Goal: Complete application form: Complete application form

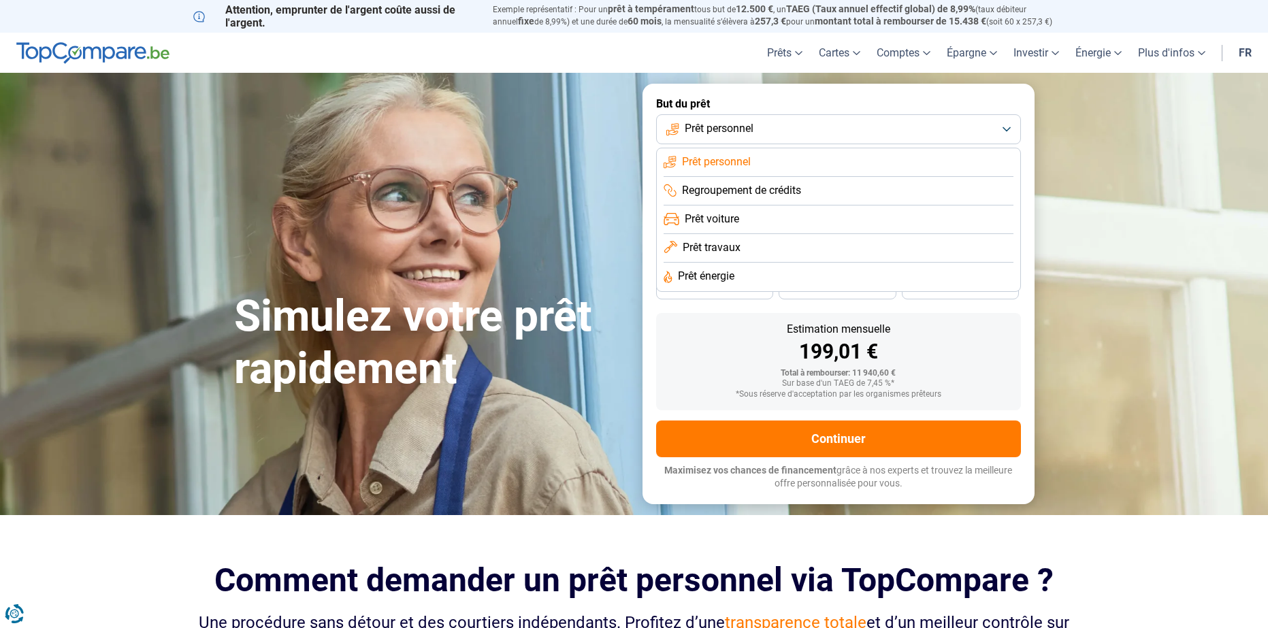
drag, startPoint x: 732, startPoint y: 219, endPoint x: 822, endPoint y: 254, distance: 96.3
click at [732, 219] on span "Prêt voiture" at bounding box center [712, 219] width 54 height 15
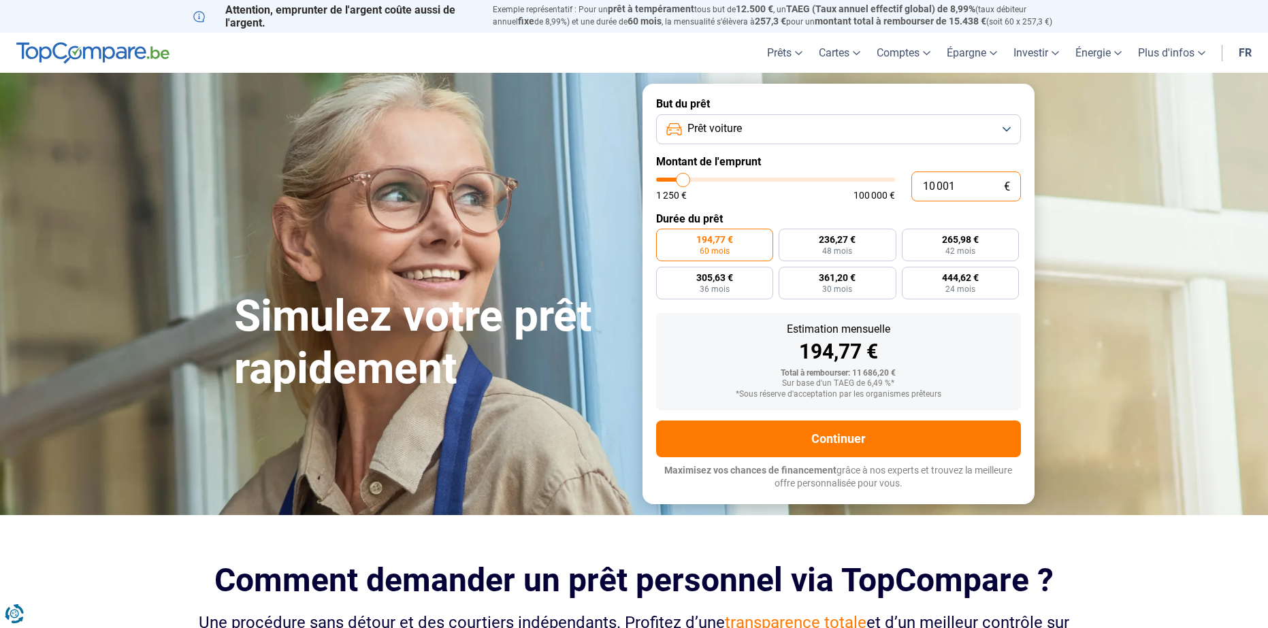
click at [976, 187] on input "10 001" at bounding box center [967, 187] width 110 height 30
click at [863, 214] on label "Durée du prêt" at bounding box center [838, 218] width 365 height 13
type input "10 250"
type input "10250"
type input "10 500"
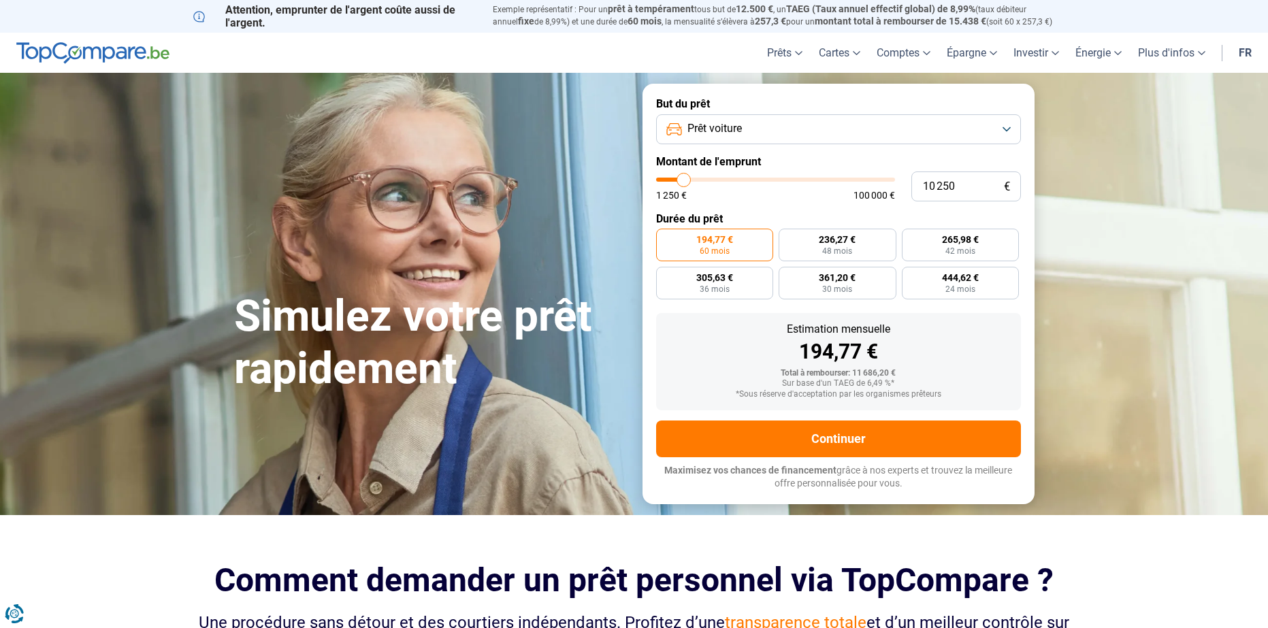
type input "10500"
type input "11 250"
type input "11250"
type input "11 500"
type input "11500"
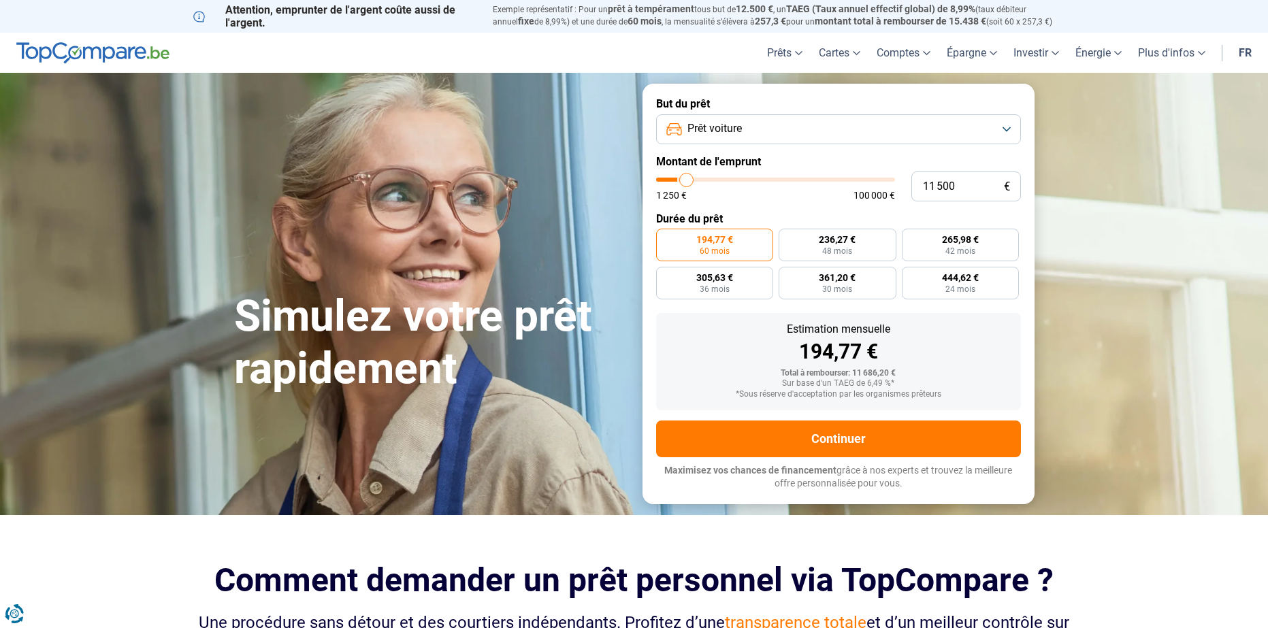
type input "11 750"
type input "11750"
type input "12 500"
type input "12500"
type input "13 000"
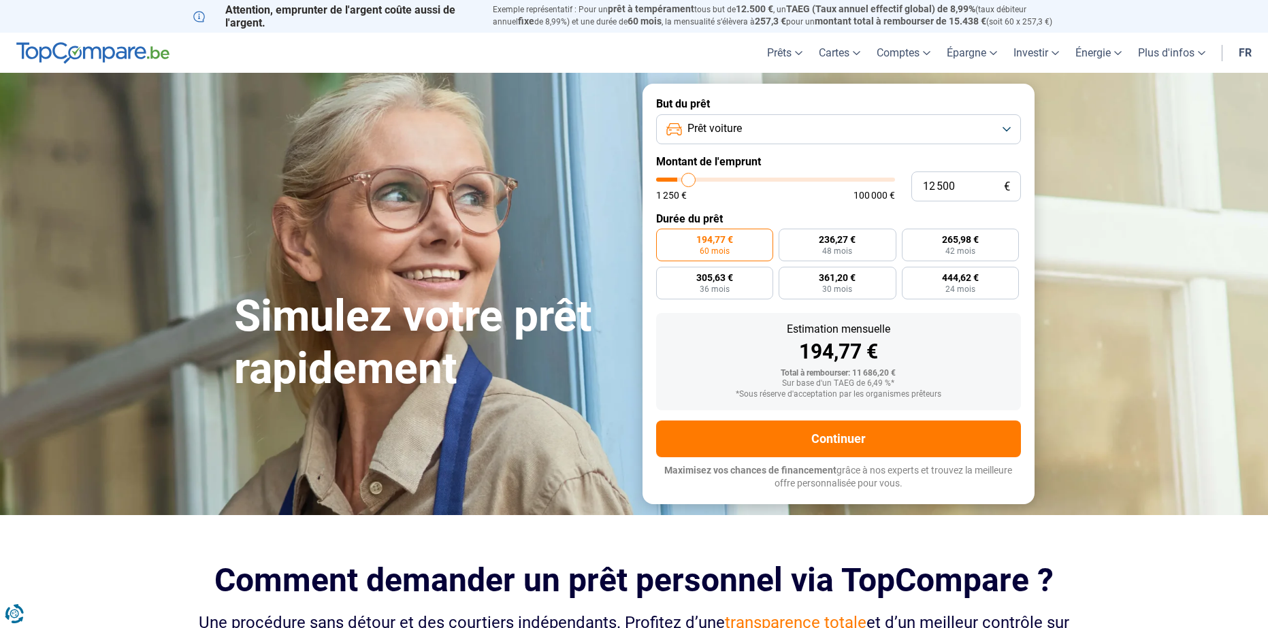
type input "13000"
type input "14 250"
type input "14250"
type input "14 750"
type input "14750"
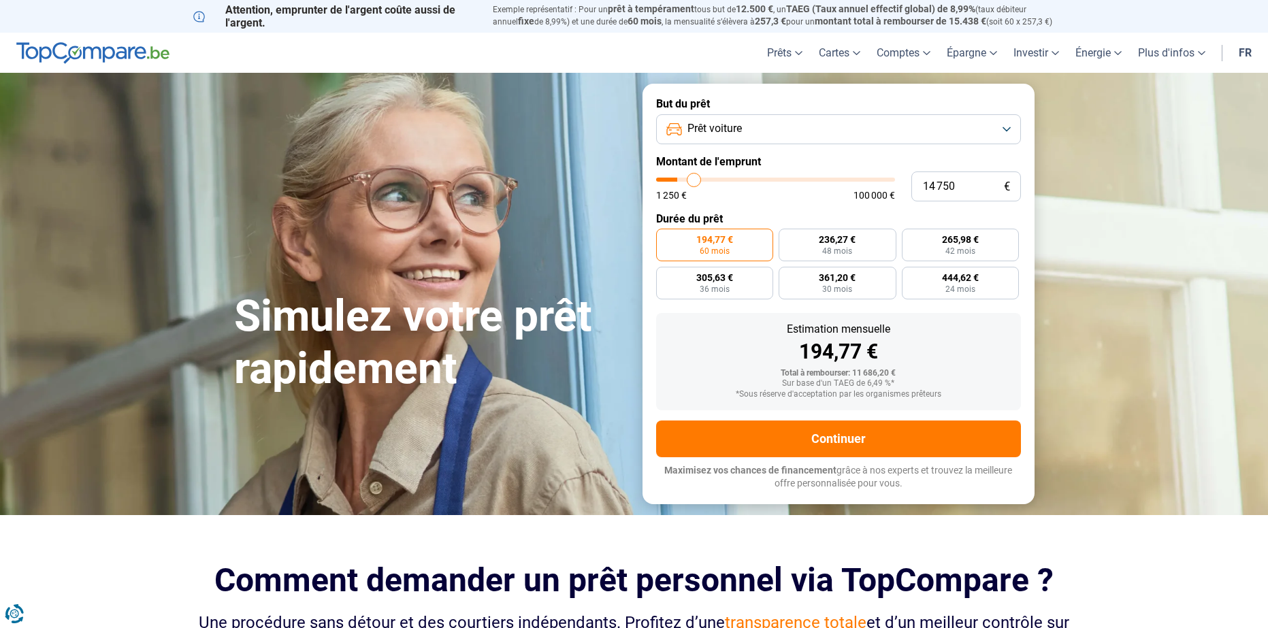
type input "16 000"
type input "16000"
type input "17 250"
type input "17250"
type input "19 000"
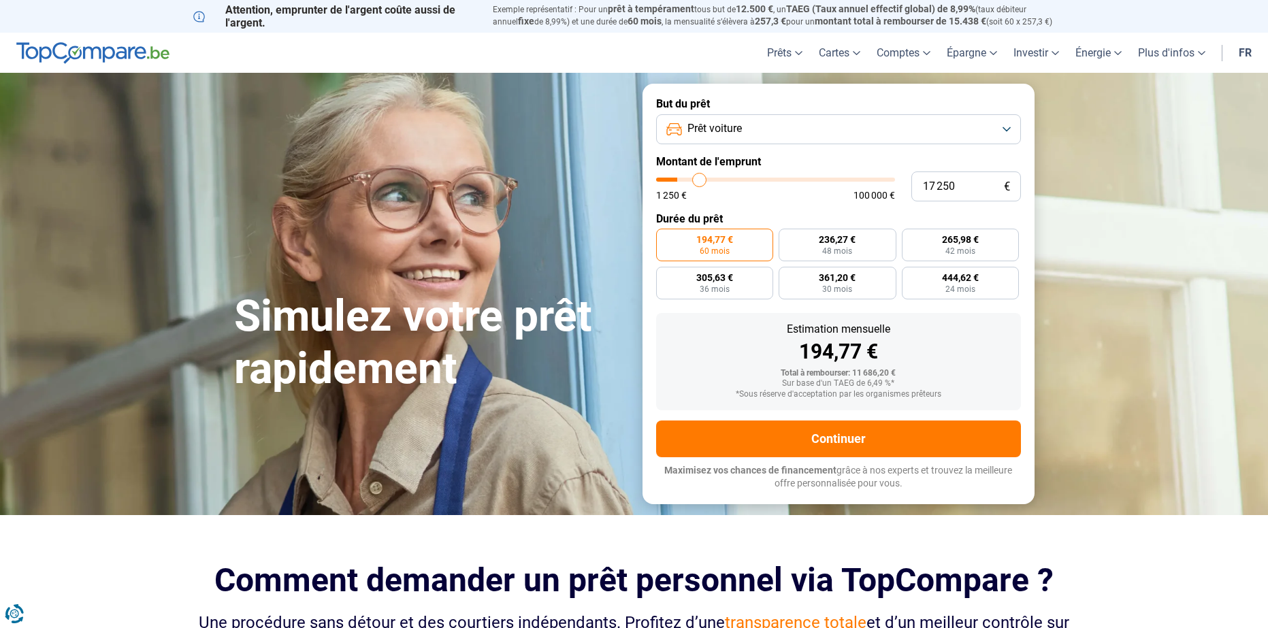
type input "19000"
type input "20 500"
type input "20500"
type input "22 250"
type input "22250"
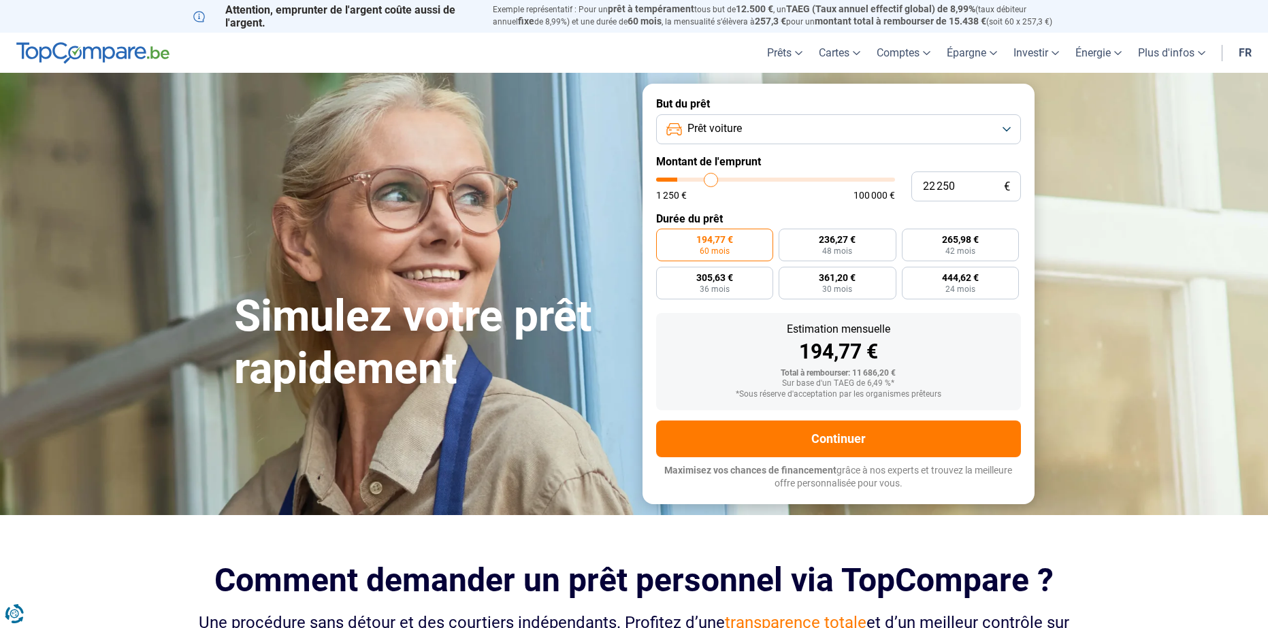
type input "24 750"
type input "24750"
type input "26 750"
type input "26750"
type input "29 000"
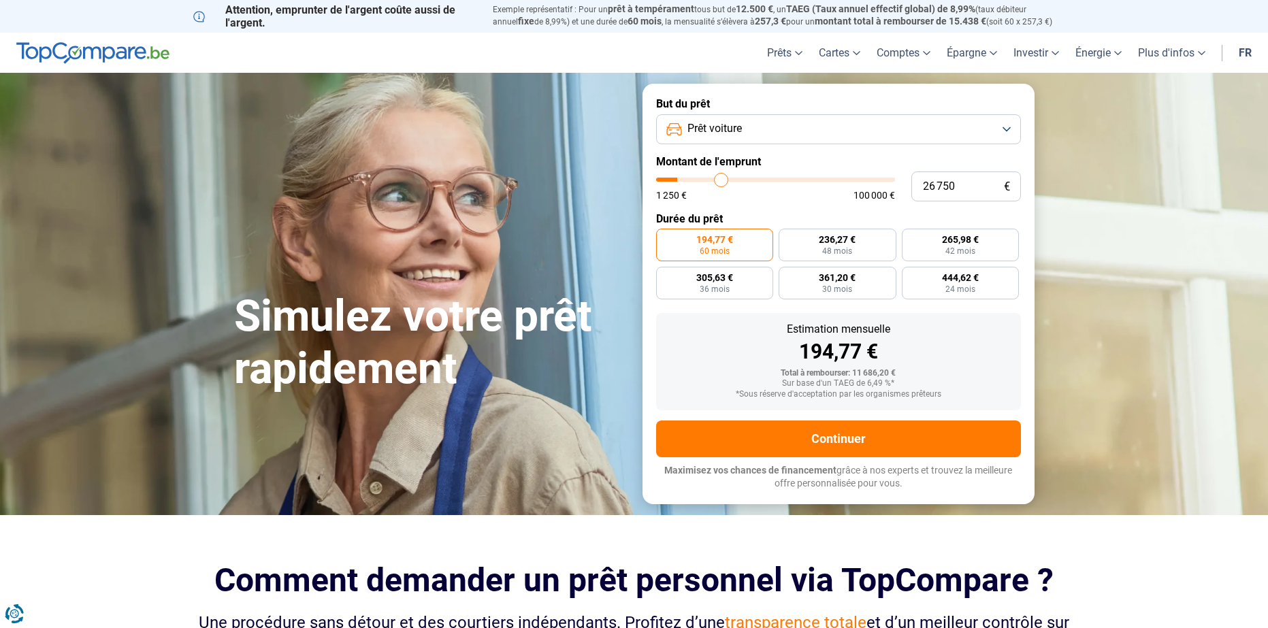
type input "29000"
type input "31 000"
type input "31000"
type input "33 250"
type input "33250"
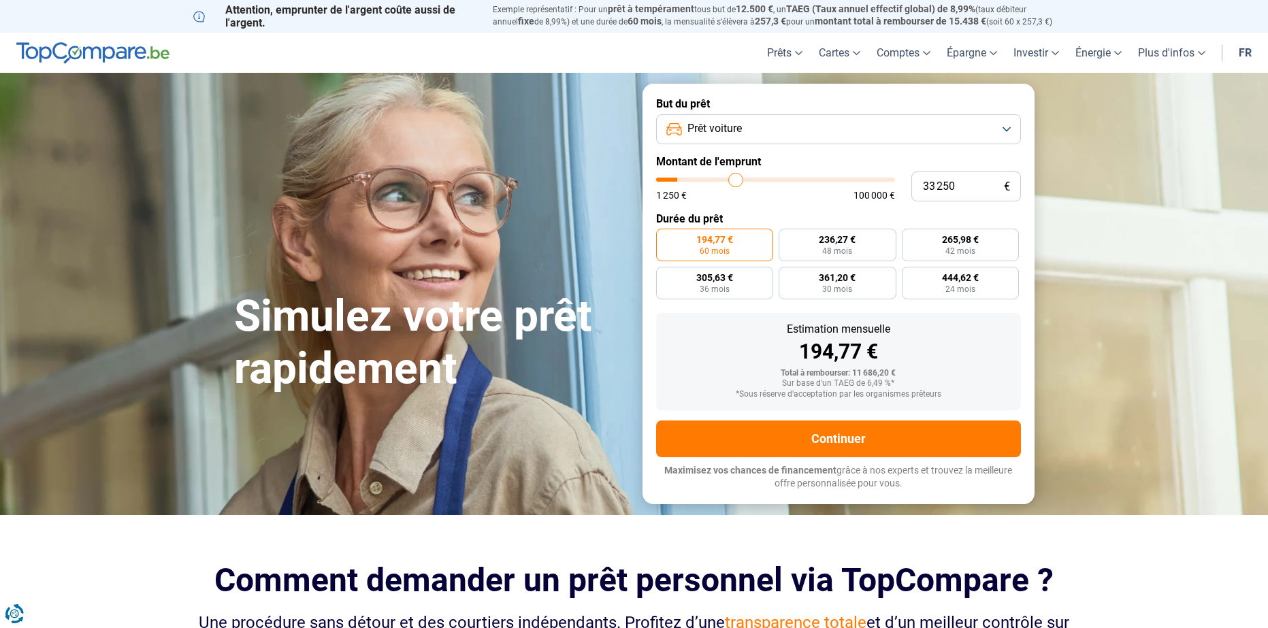
type input "35 250"
type input "35250"
type input "37 750"
type input "37750"
type input "39 750"
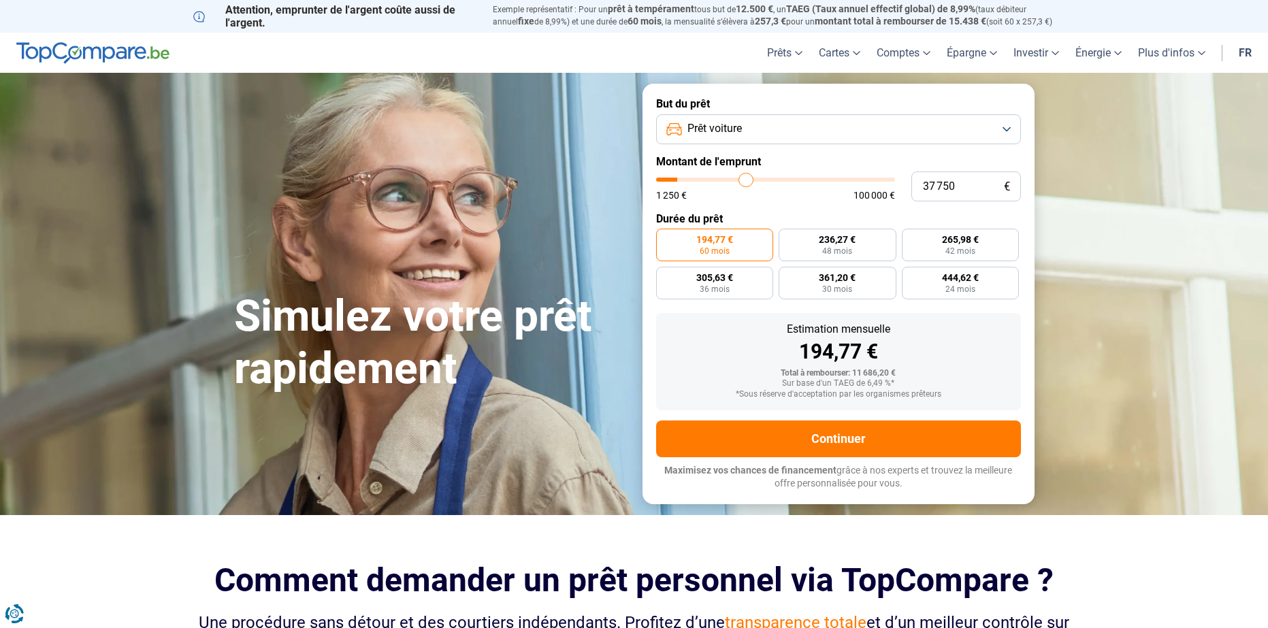
type input "39750"
type input "41 500"
type input "41500"
type input "43 750"
type input "43750"
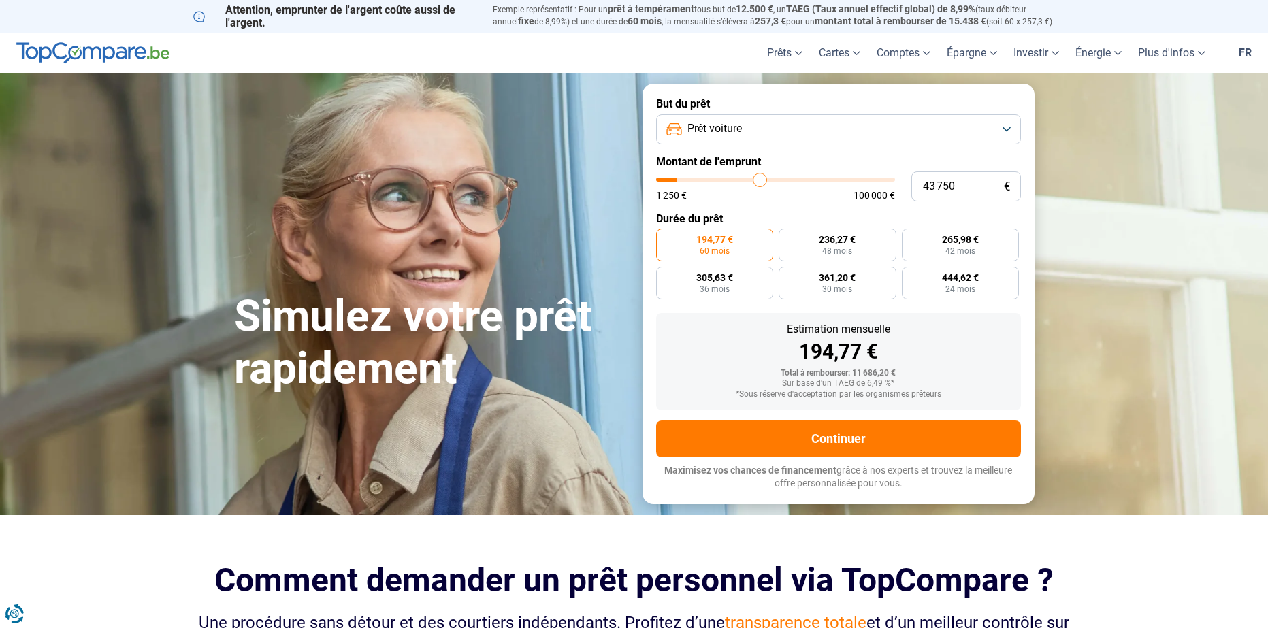
type input "45 750"
type input "45750"
type input "48 000"
type input "48000"
type input "49 500"
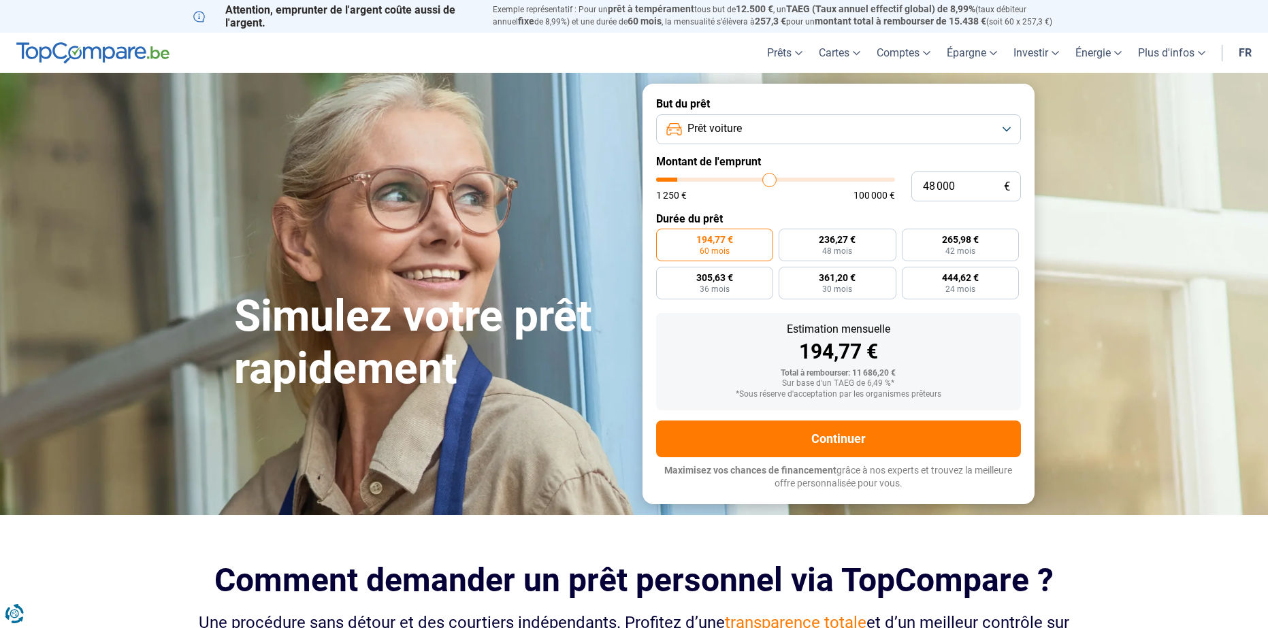
type input "49500"
type input "51 500"
type input "51500"
type input "53 500"
type input "53500"
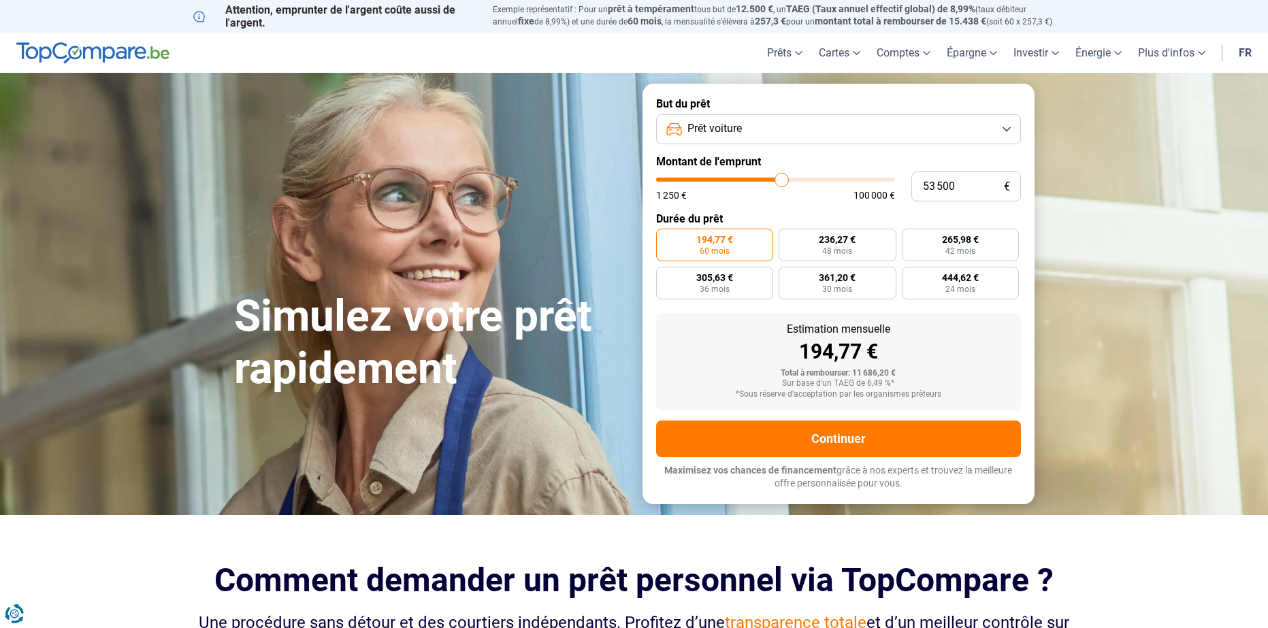
type input "55 000"
type input "55000"
type input "57 250"
type input "57250"
type input "59 000"
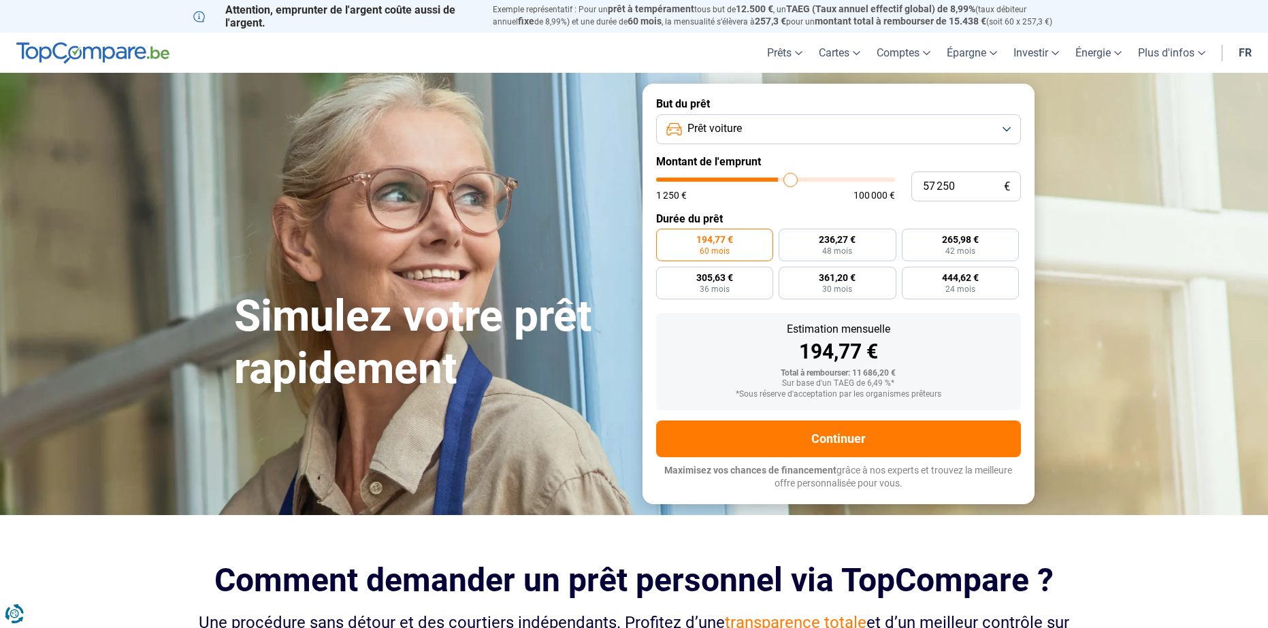
type input "59000"
type input "61 750"
type input "61750"
type input "63 250"
type input "63250"
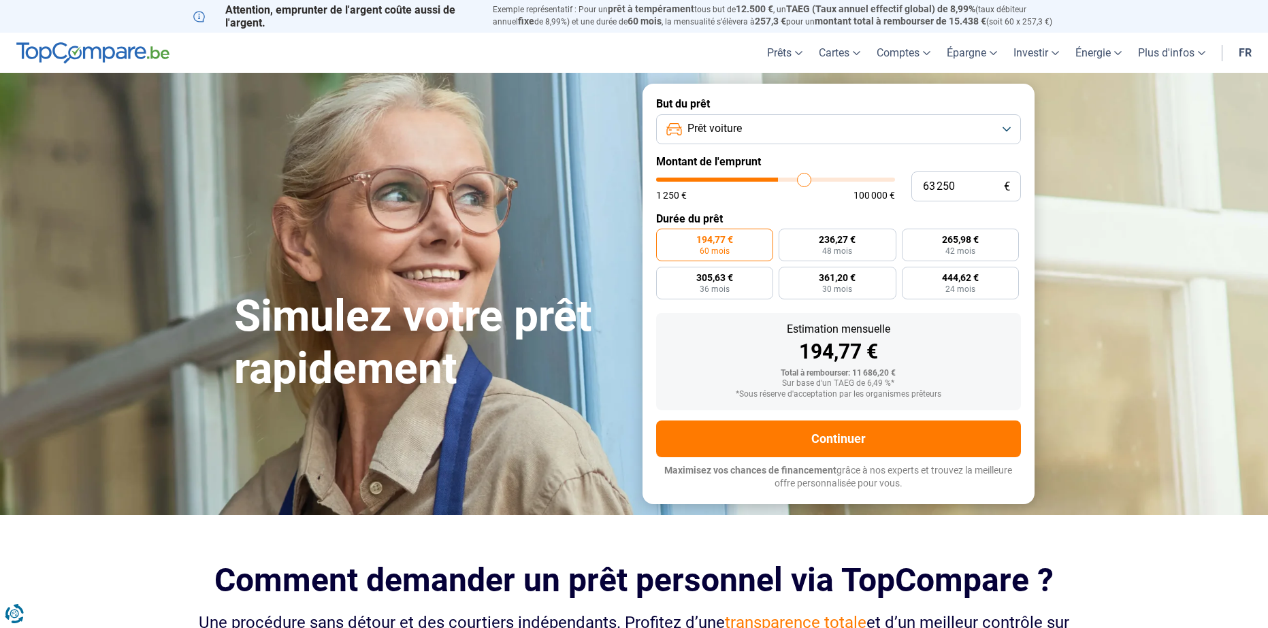
type input "65 750"
type input "65750"
type input "67 750"
type input "67750"
type input "70 500"
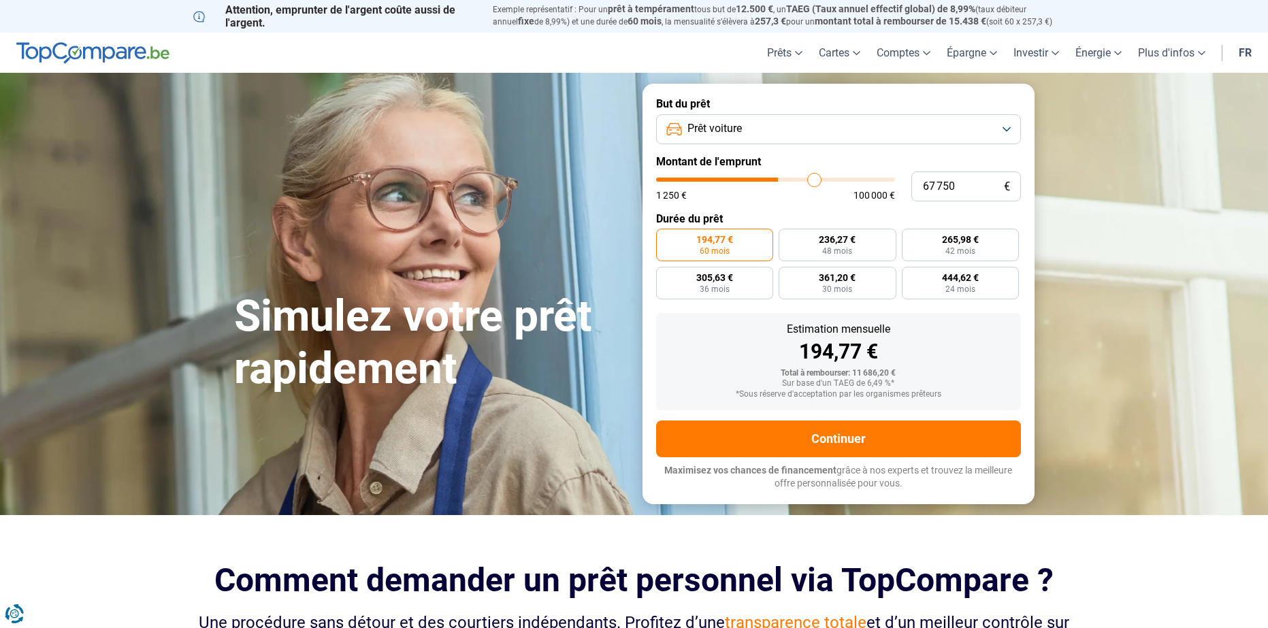
type input "70500"
type input "72 750"
type input "72750"
type input "74 750"
type input "74750"
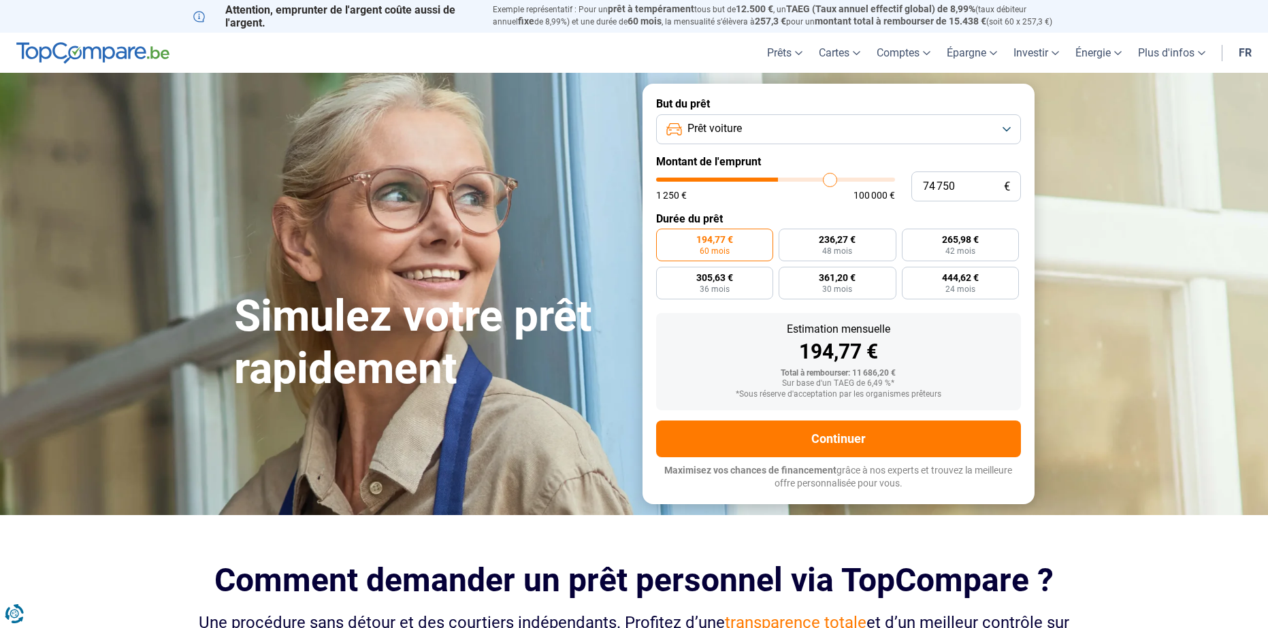
type input "76 750"
type input "76750"
type input "78 750"
type input "78750"
type input "81 000"
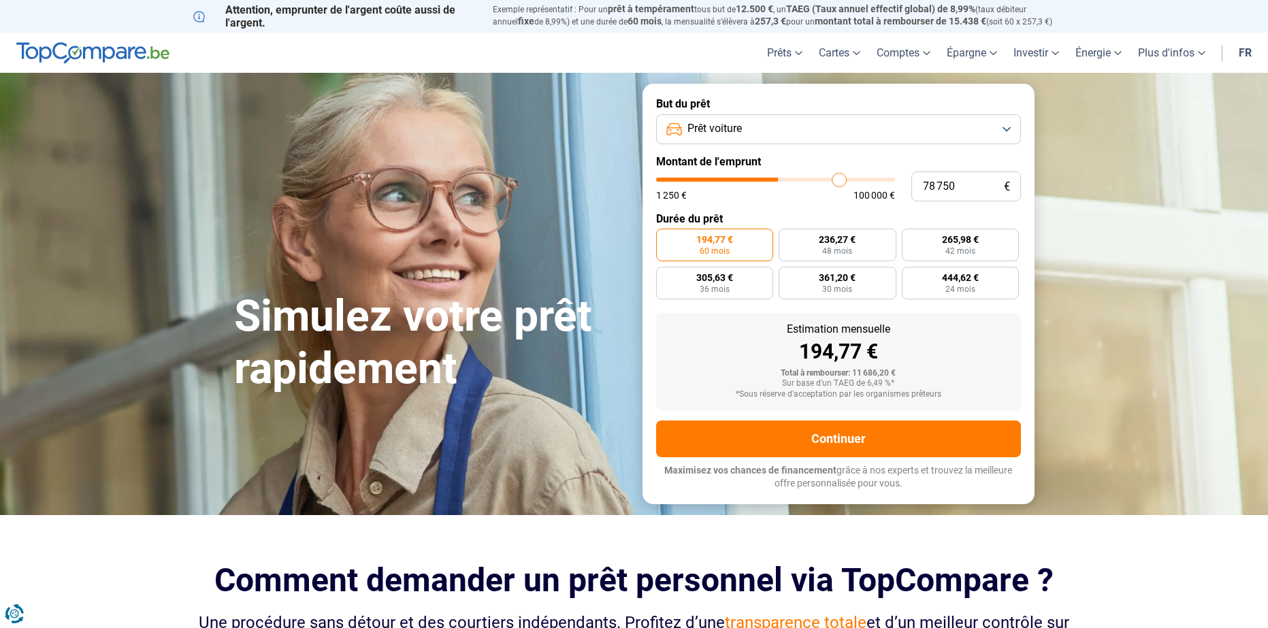
type input "81000"
type input "82 500"
type input "82500"
type input "84 250"
type input "84250"
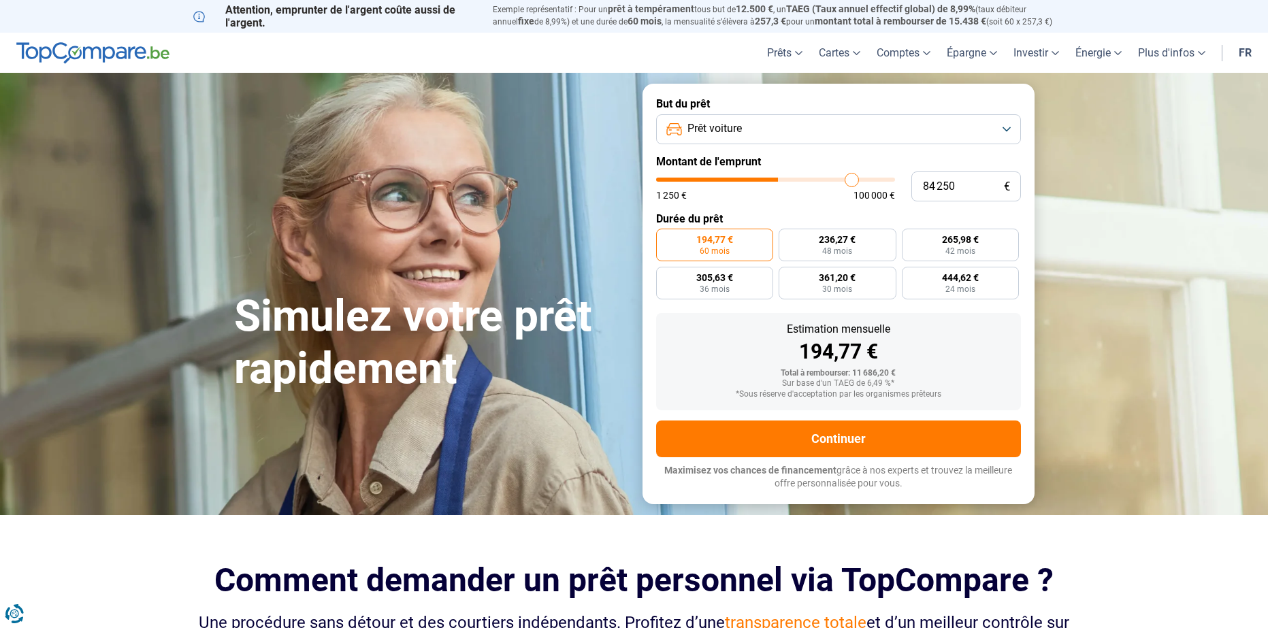
type input "85 750"
type input "85750"
type input "87 250"
type input "87250"
type input "88 500"
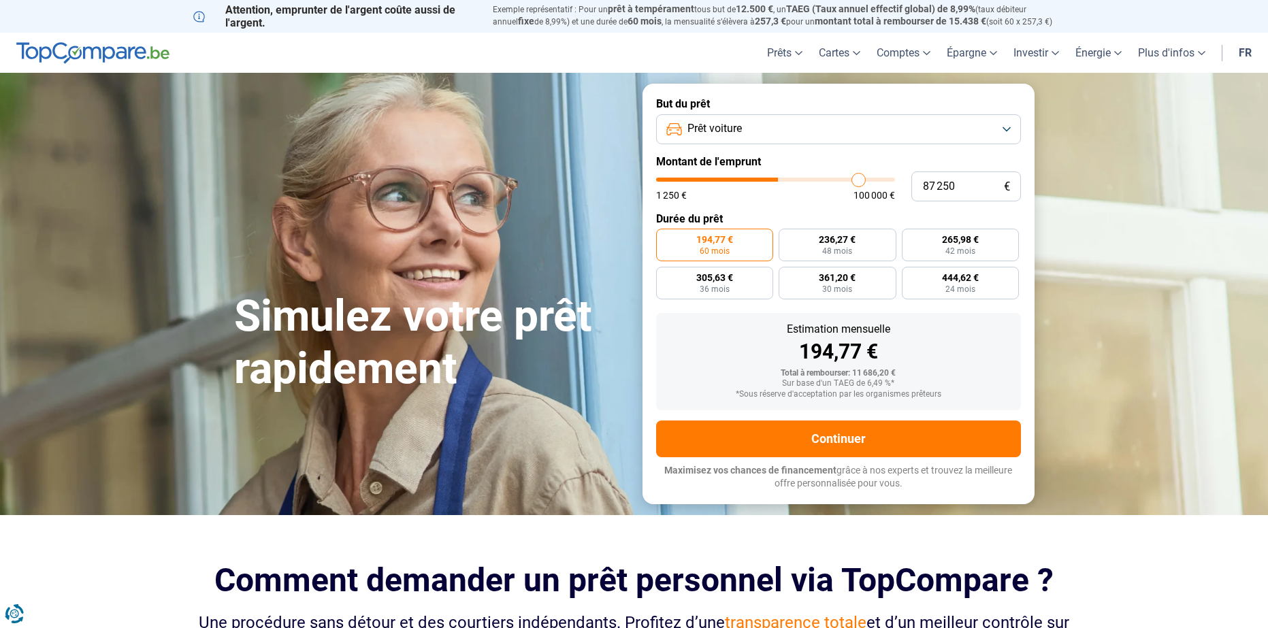
type input "88500"
type input "89 500"
type input "89500"
type input "90 500"
type input "90500"
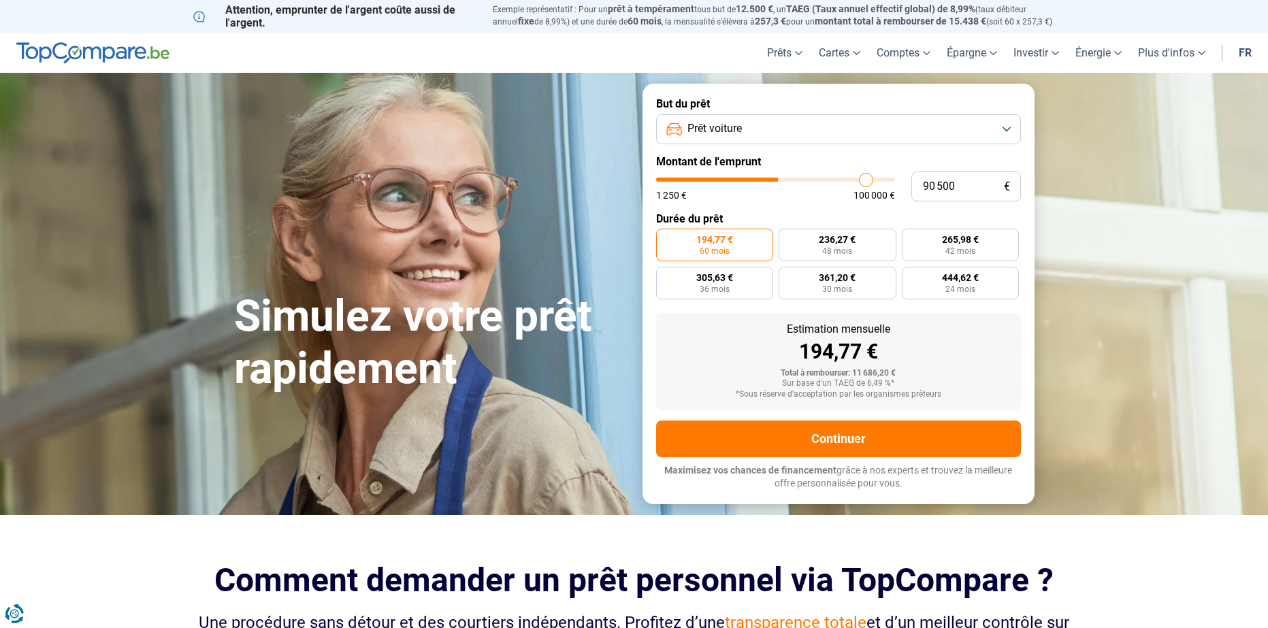
type input "91 250"
type input "91250"
type input "92 000"
type input "92000"
type input "92 750"
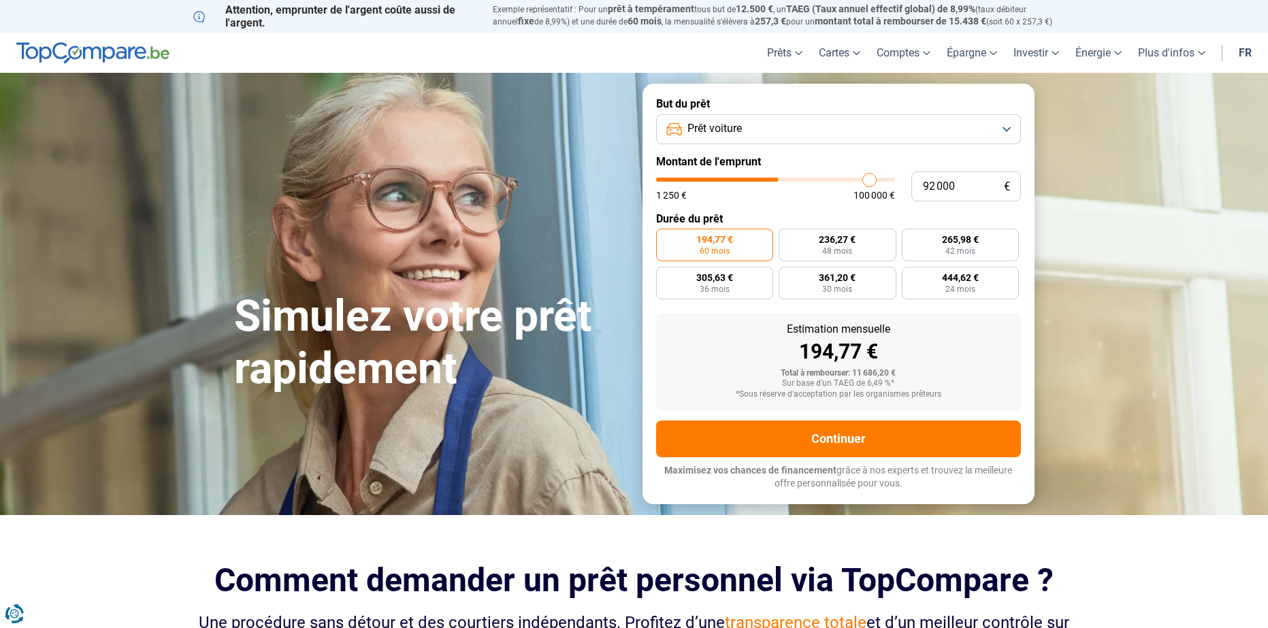
type input "92750"
type input "93 250"
type input "93250"
type input "94 000"
type input "94000"
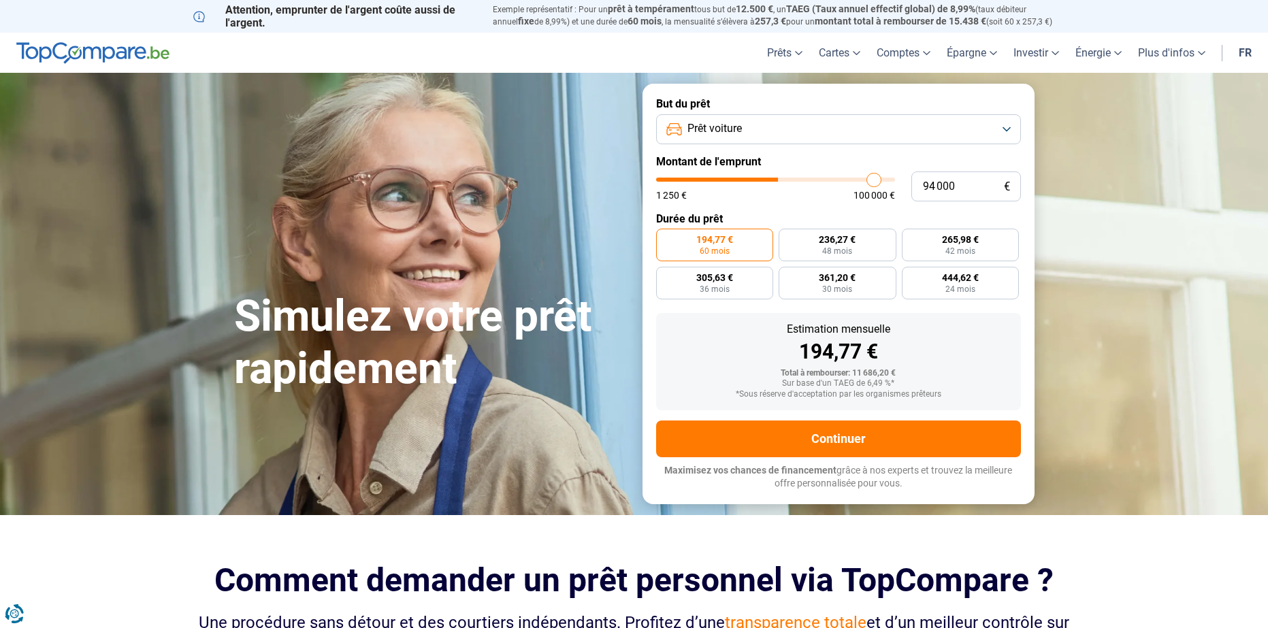
type input "94 250"
type input "94250"
type input "94 500"
type input "94500"
type input "95 000"
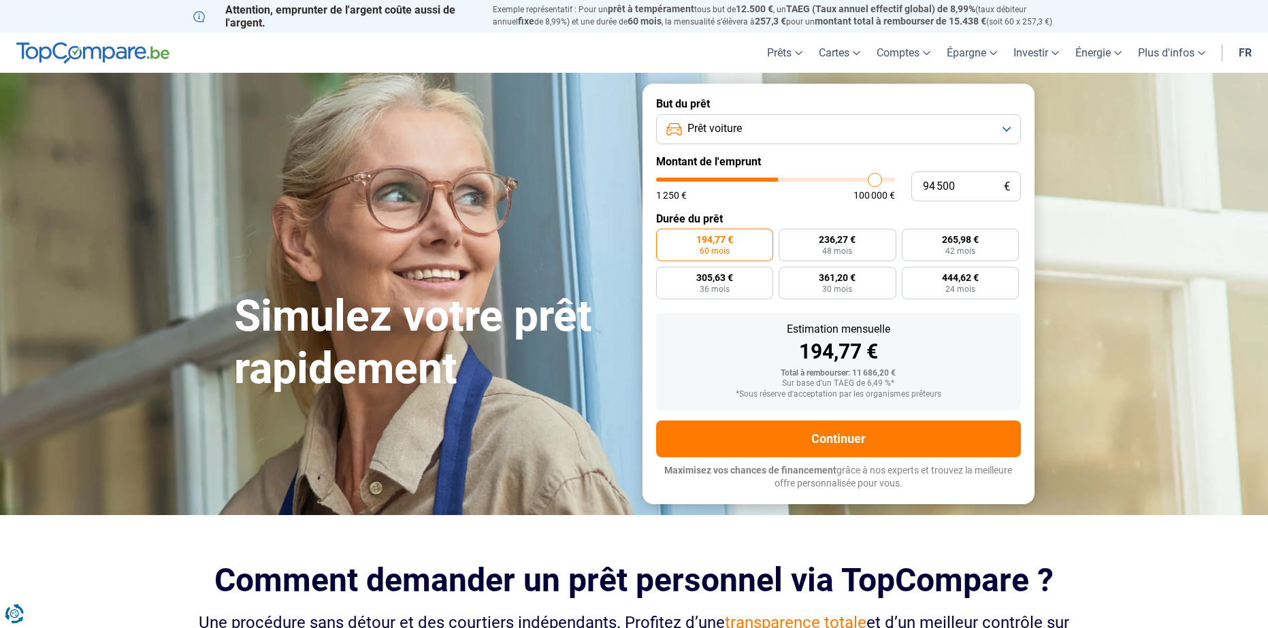
type input "95000"
type input "95 500"
type input "95500"
type input "96 000"
type input "96000"
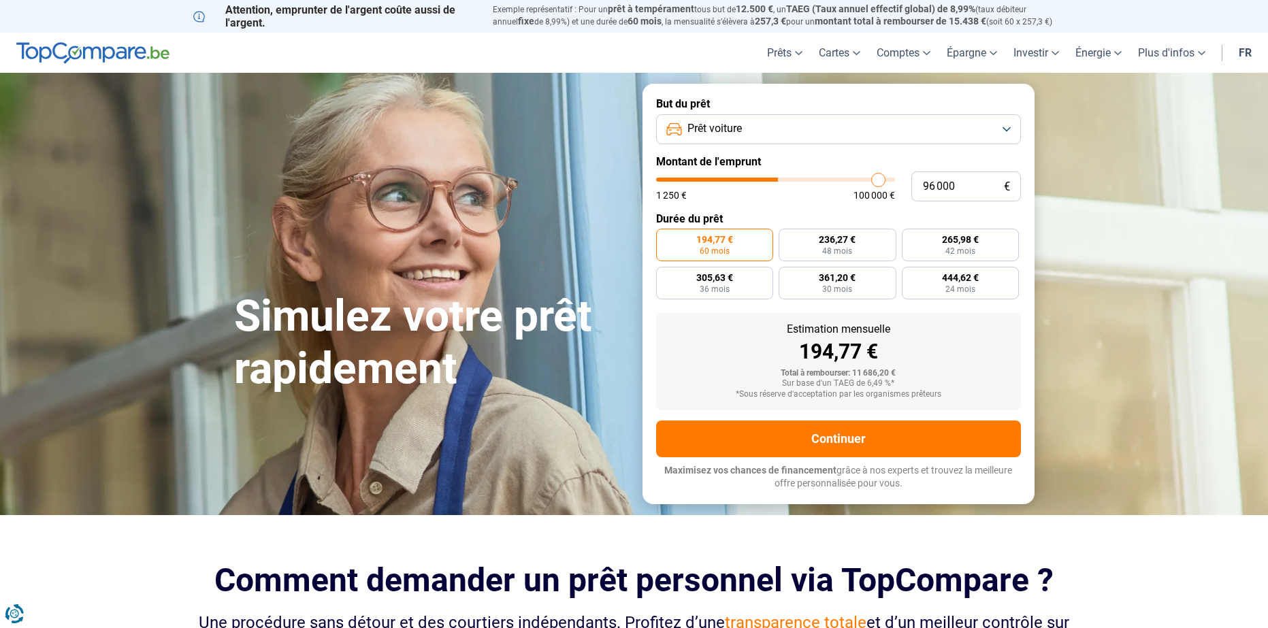
type input "96 250"
type input "96250"
type input "97 000"
type input "97000"
type input "97 500"
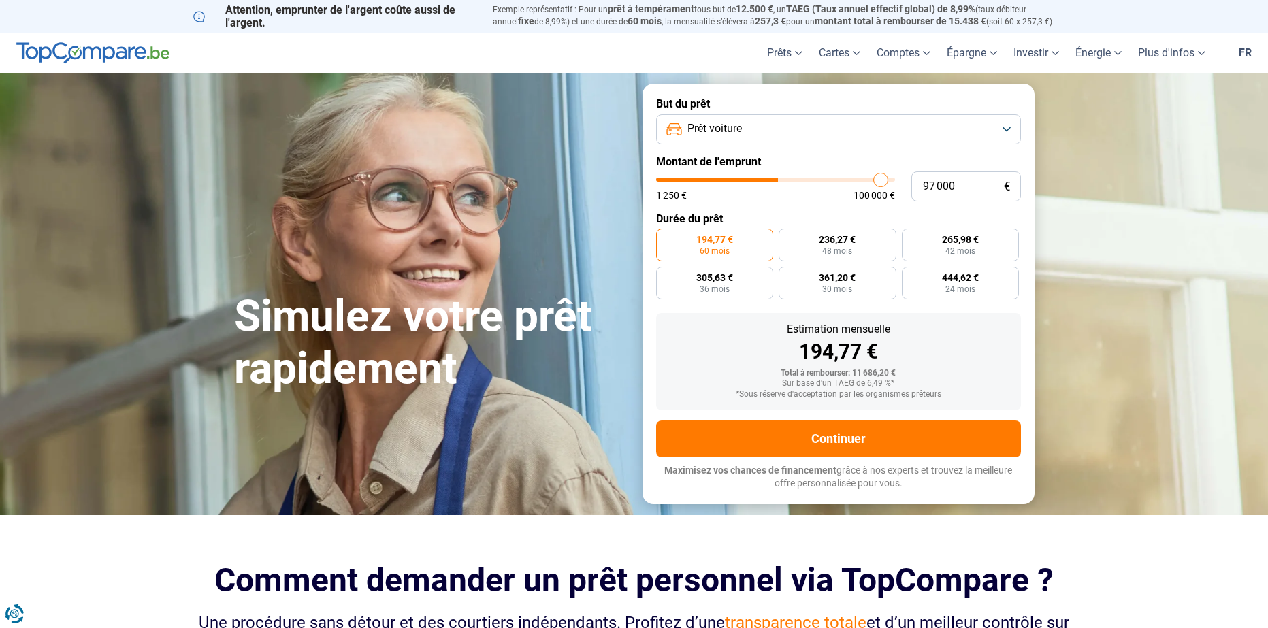
type input "97500"
type input "97 750"
type input "97750"
type input "98 500"
type input "98500"
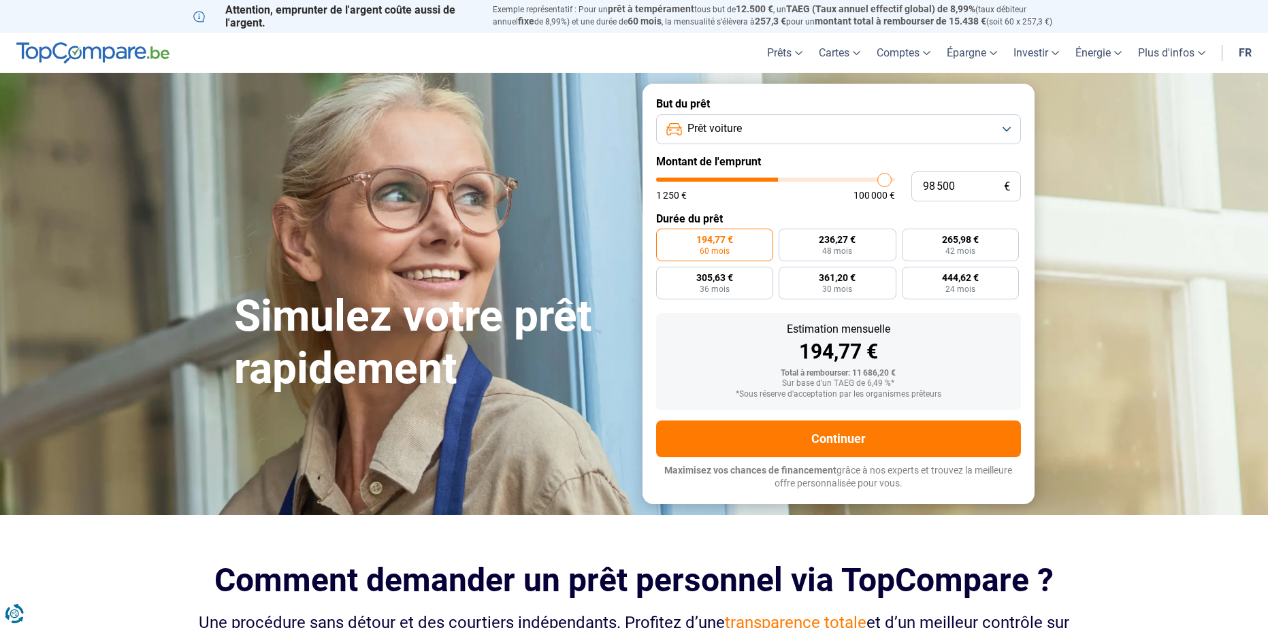
type input "98 750"
type input "98750"
type input "99 250"
type input "99250"
type input "100 000"
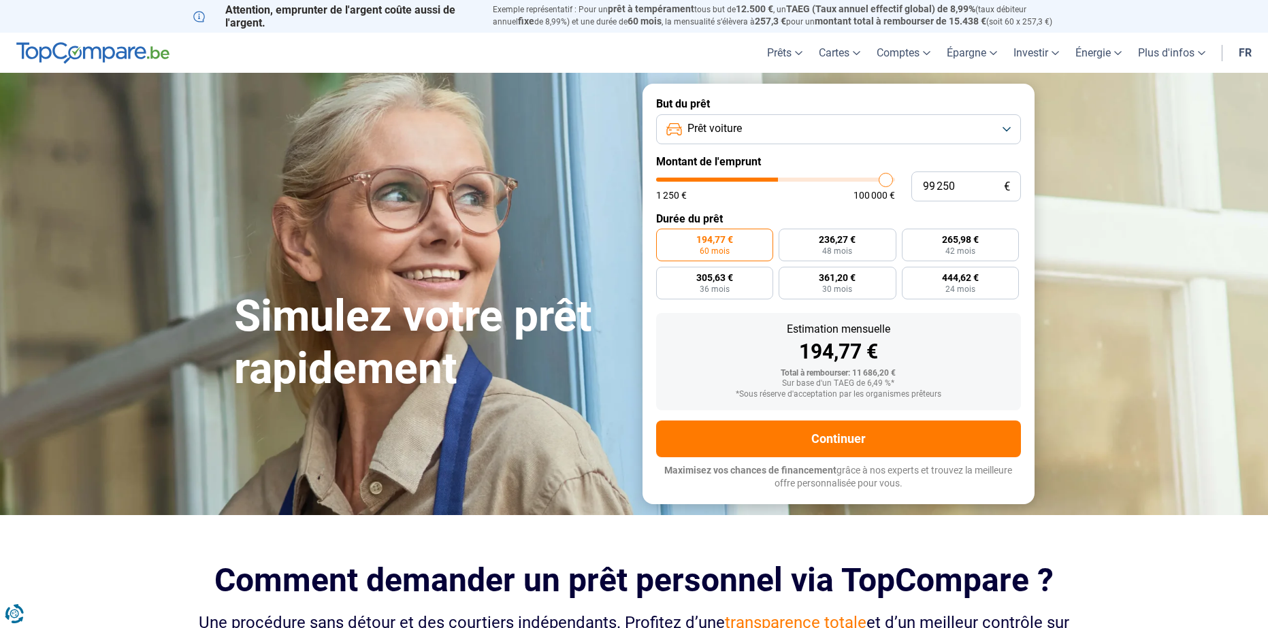
type input "100000"
type input "98 500"
type input "98500"
type input "97 000"
type input "97000"
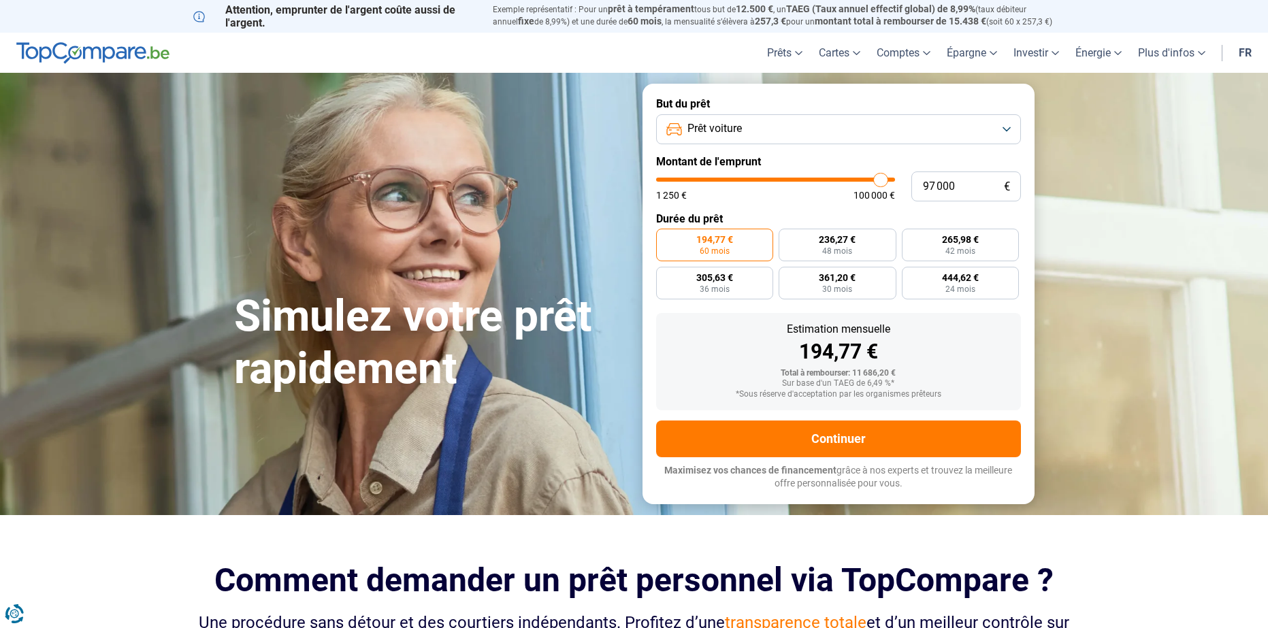
type input "94 750"
type input "94750"
type input "93 000"
type input "93000"
type input "91 000"
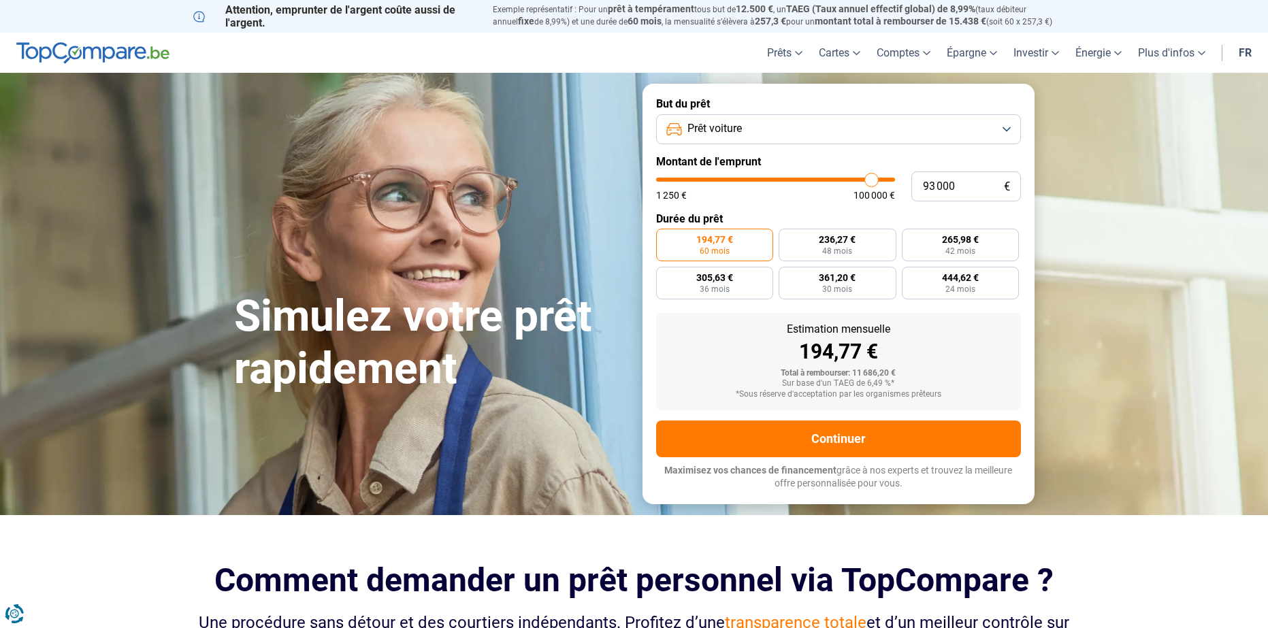
type input "91000"
type input "88 500"
type input "88500"
type input "85 750"
type input "85750"
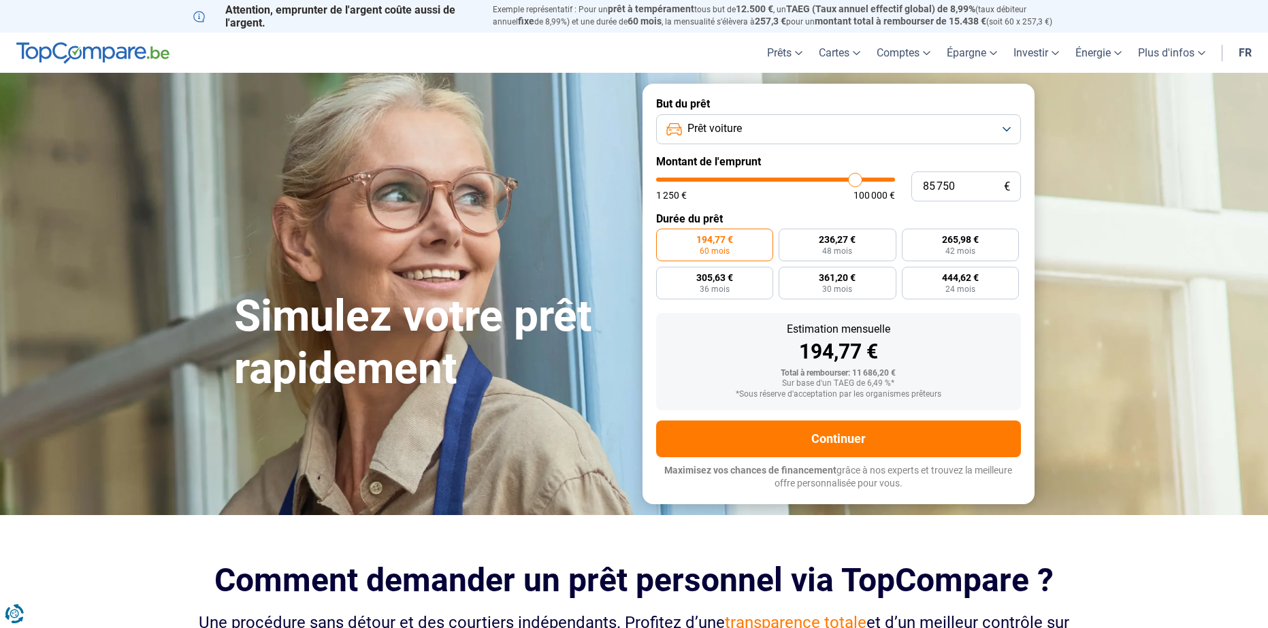
type input "82 750"
type input "82750"
type input "80 000"
type input "80000"
type input "77 250"
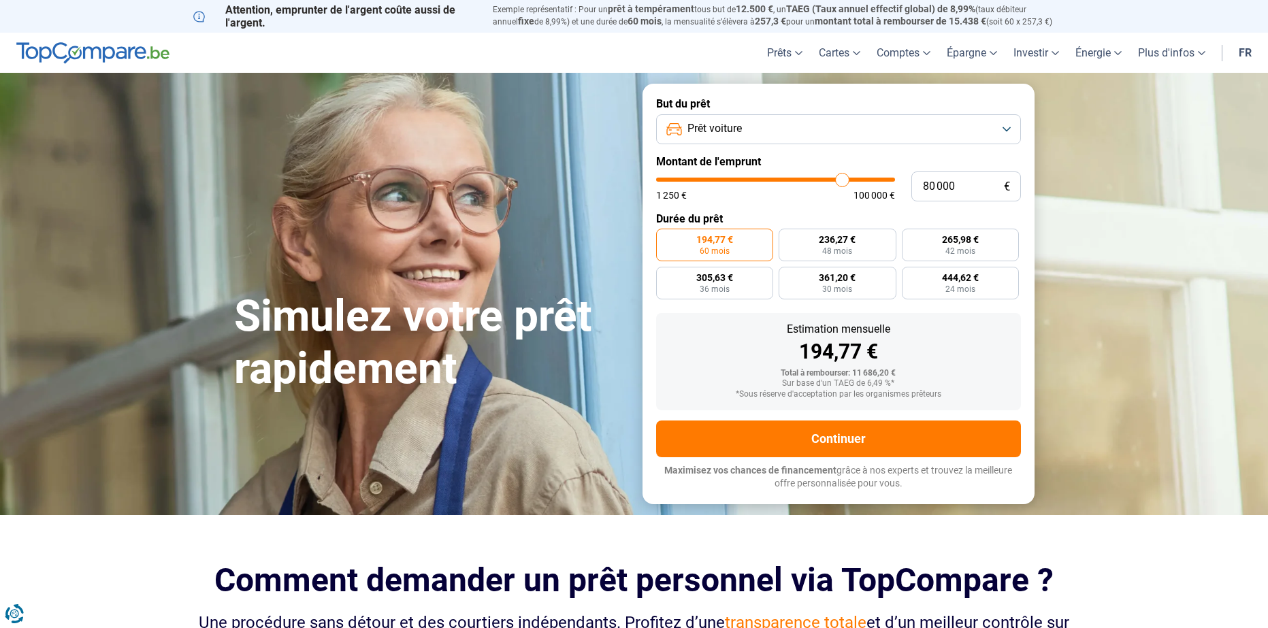
type input "77250"
type input "74 250"
type input "74250"
type input "70 500"
type input "70500"
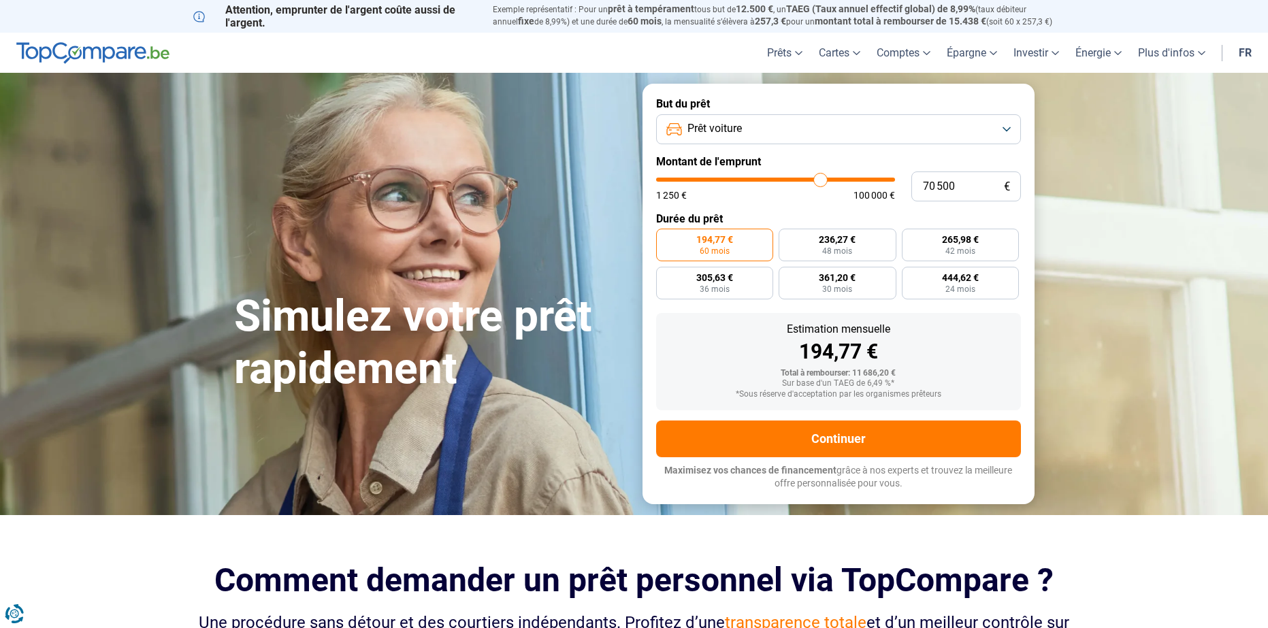
type input "67 750"
type input "67750"
type input "63 750"
type input "63750"
type input "60 750"
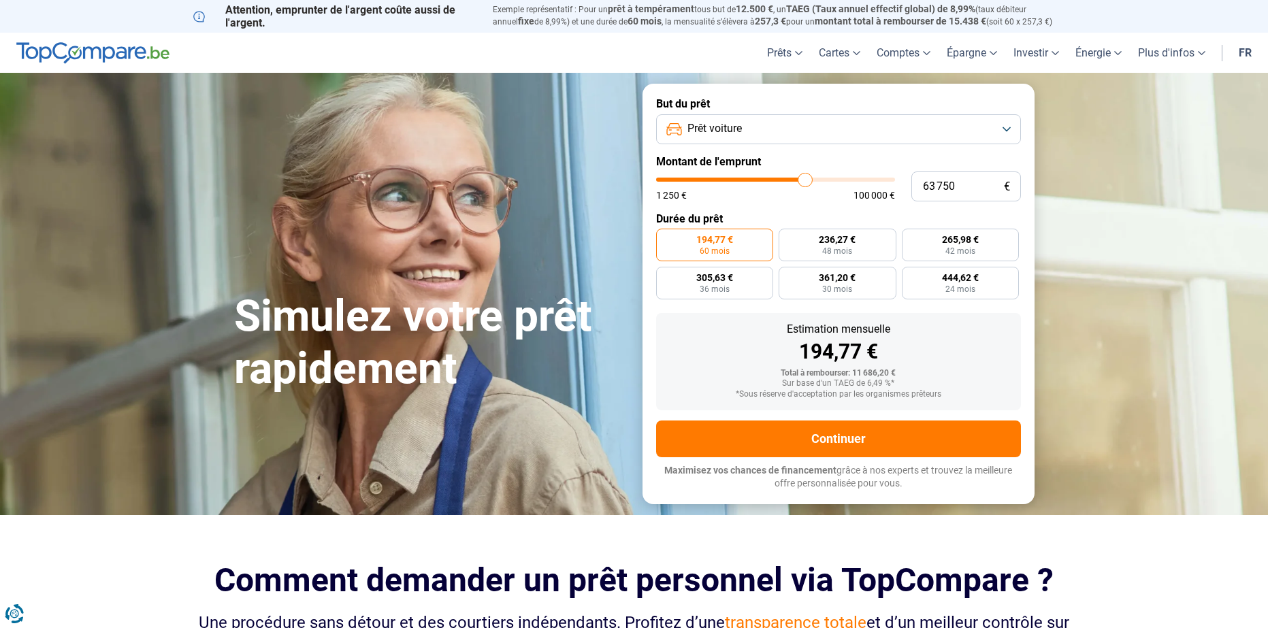
type input "60750"
type input "58 000"
type input "58000"
type input "54 250"
type input "54250"
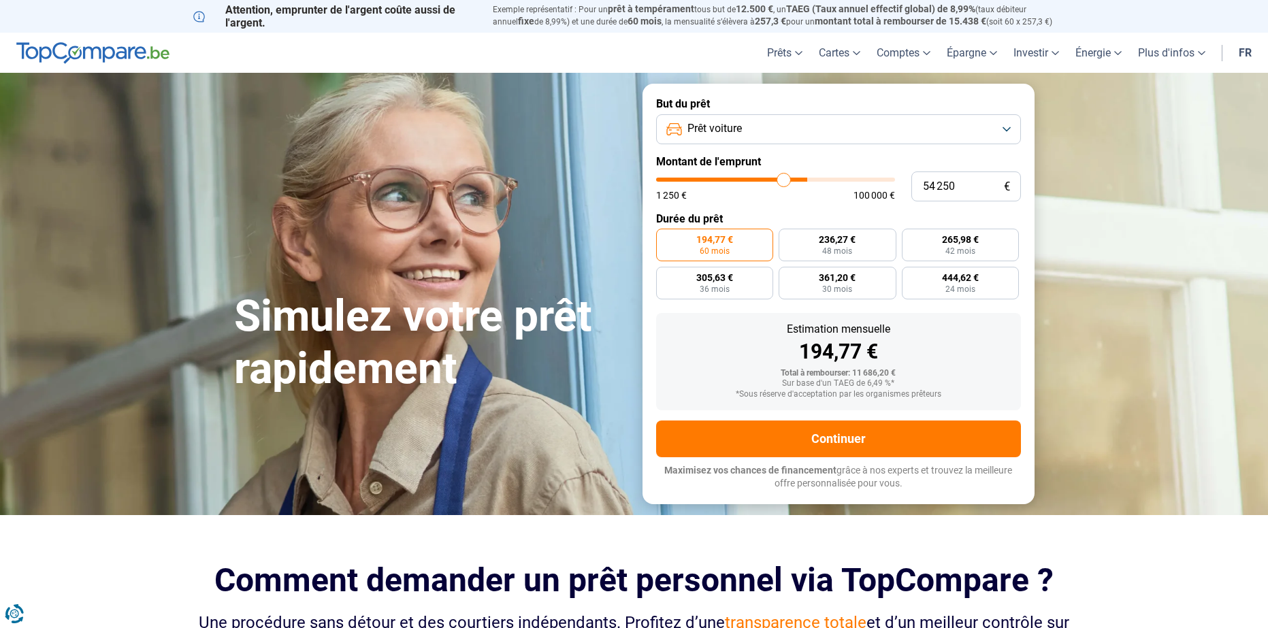
type input "51 750"
type input "51750"
type input "48 500"
type input "48500"
type input "46 000"
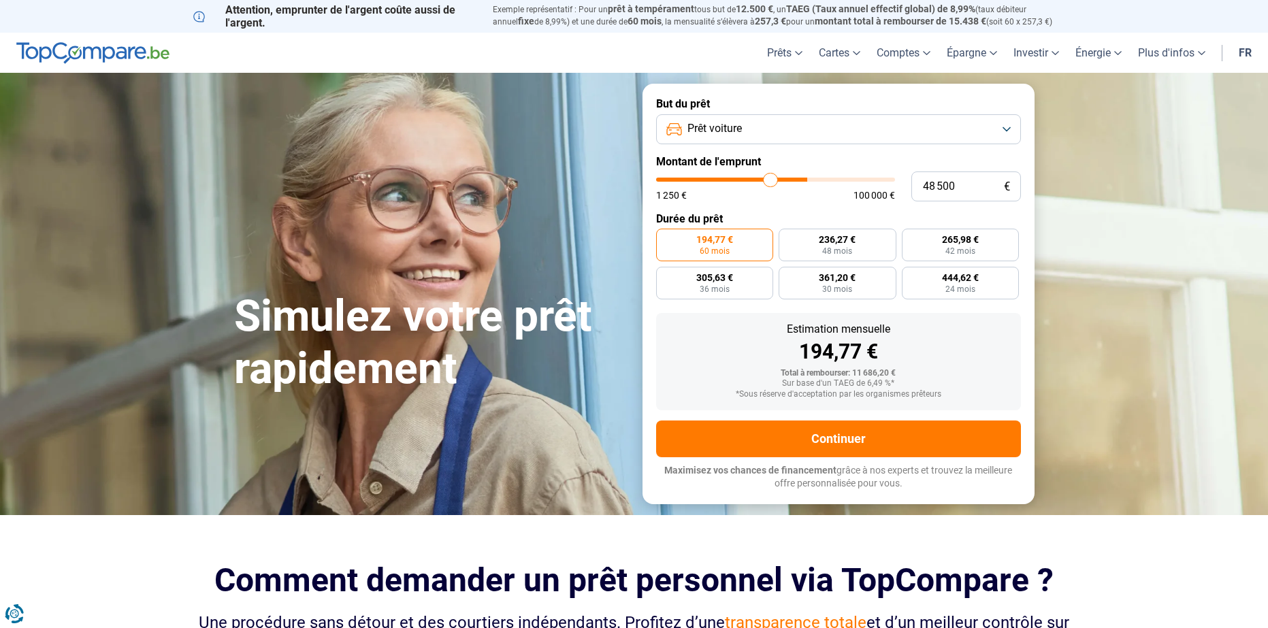
type input "46000"
type input "43 000"
type input "43000"
type input "41 000"
type input "41000"
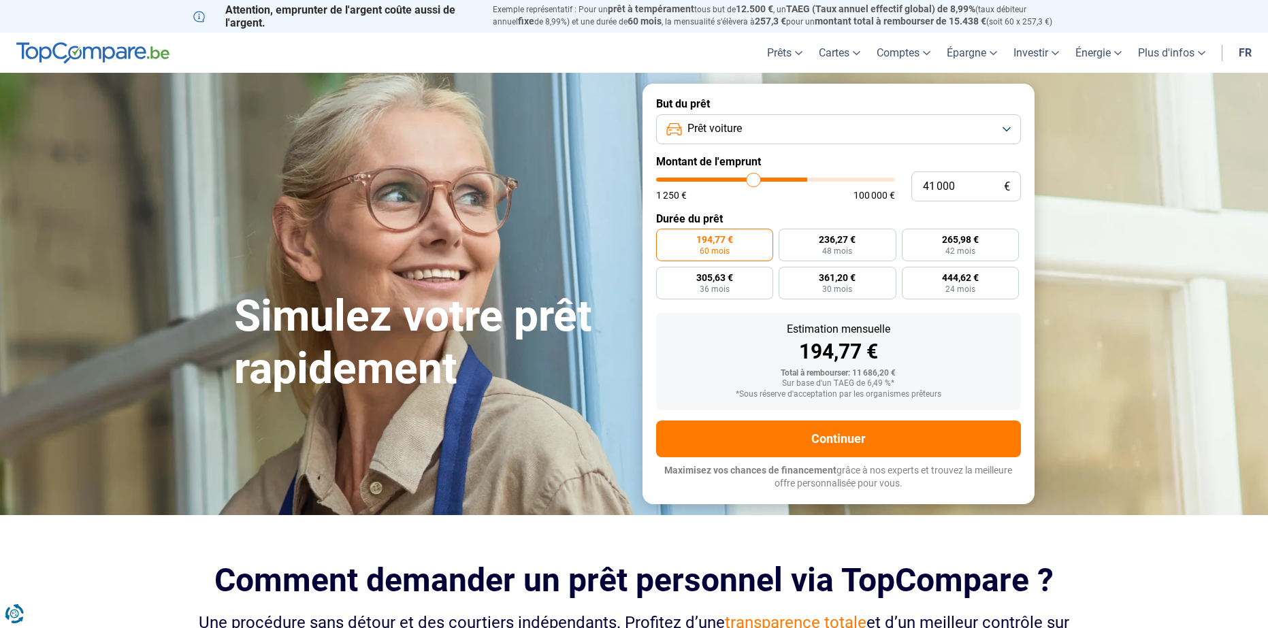
type input "38 250"
type input "38250"
type input "36 250"
type input "36250"
type input "33 750"
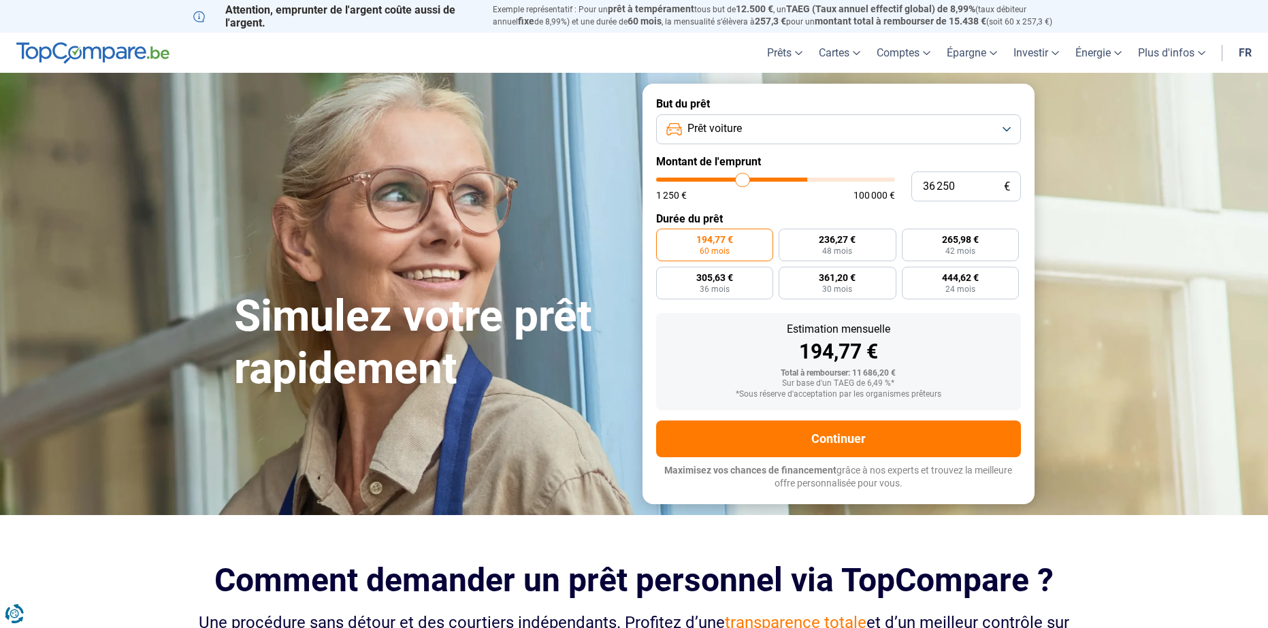
type input "33750"
type input "31 750"
type input "31750"
type input "29 750"
type input "29750"
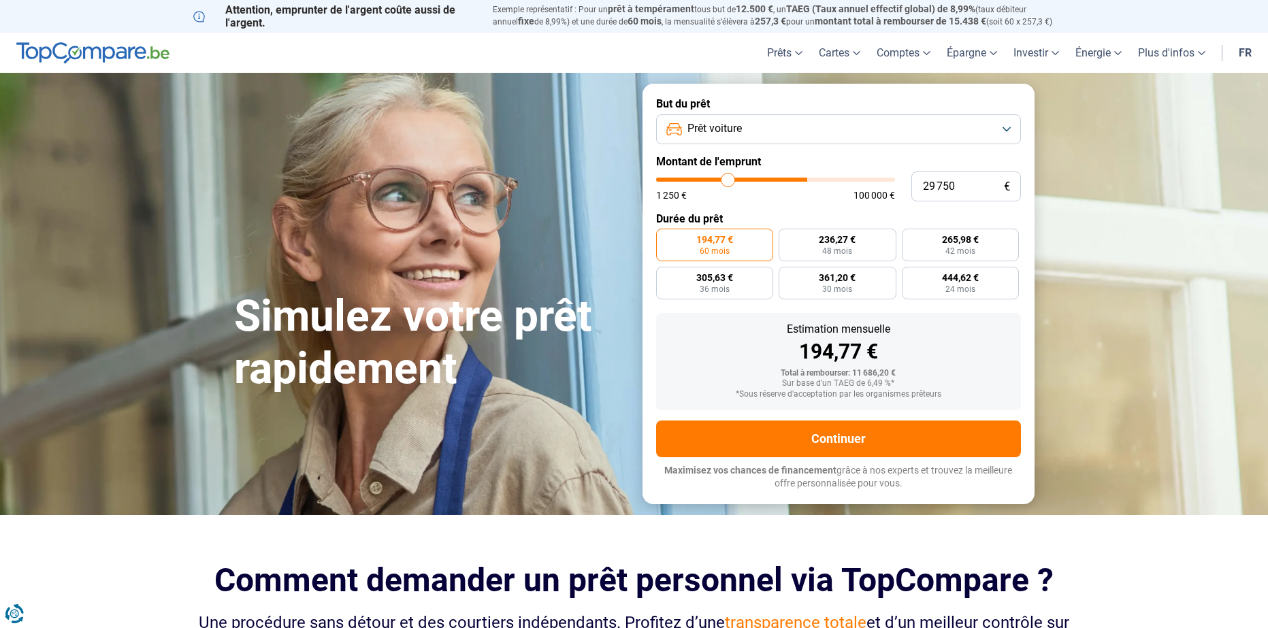
type input "27 750"
type input "27750"
type input "26 000"
type input "26000"
type input "24 250"
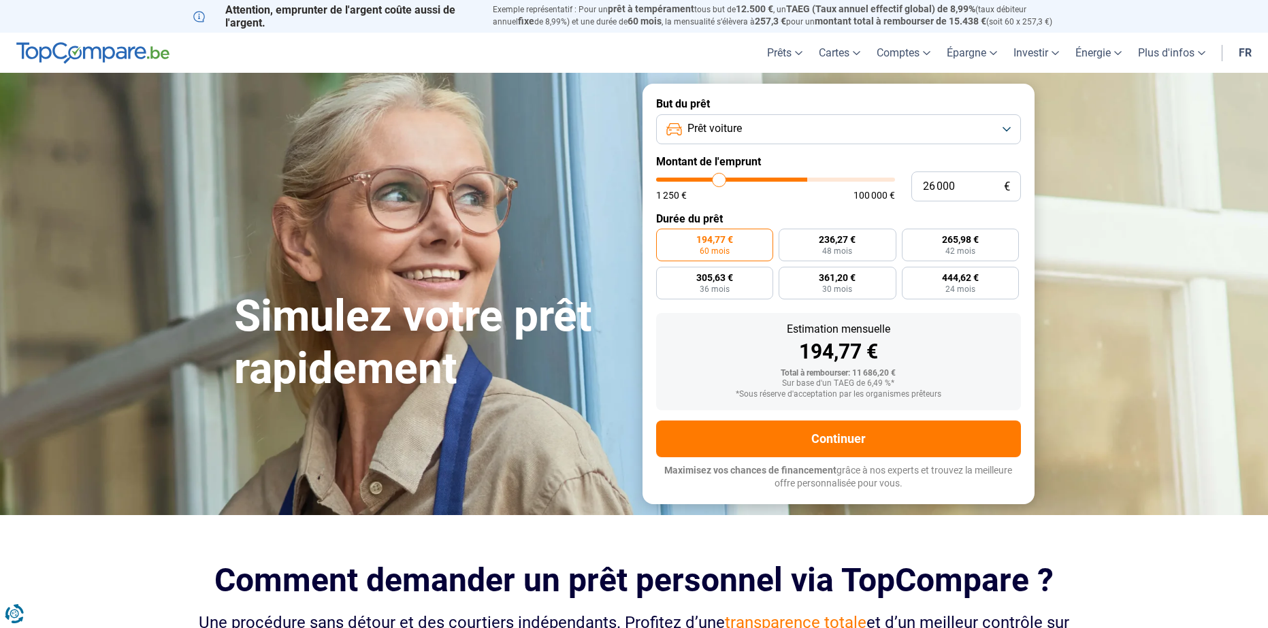
type input "24250"
type input "22 750"
type input "22750"
type input "21 250"
type input "21250"
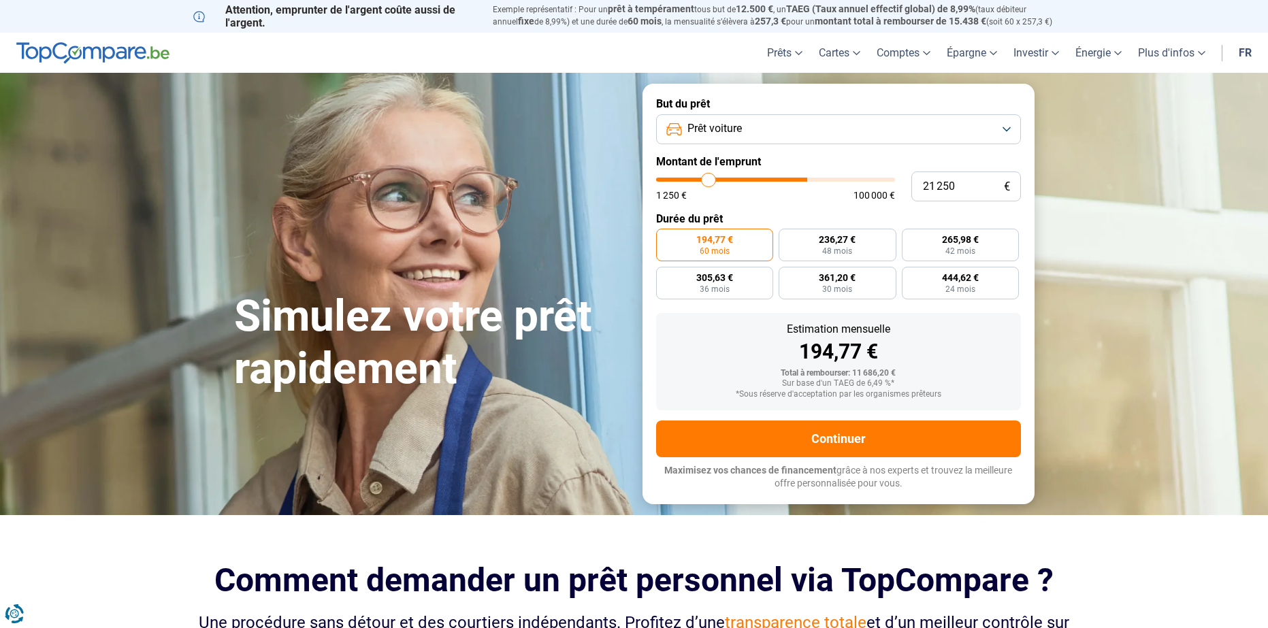
type input "19 750"
type input "19750"
drag, startPoint x: 683, startPoint y: 180, endPoint x: 666, endPoint y: 188, distance: 18.6
click at [666, 182] on input "range" at bounding box center [775, 180] width 239 height 4
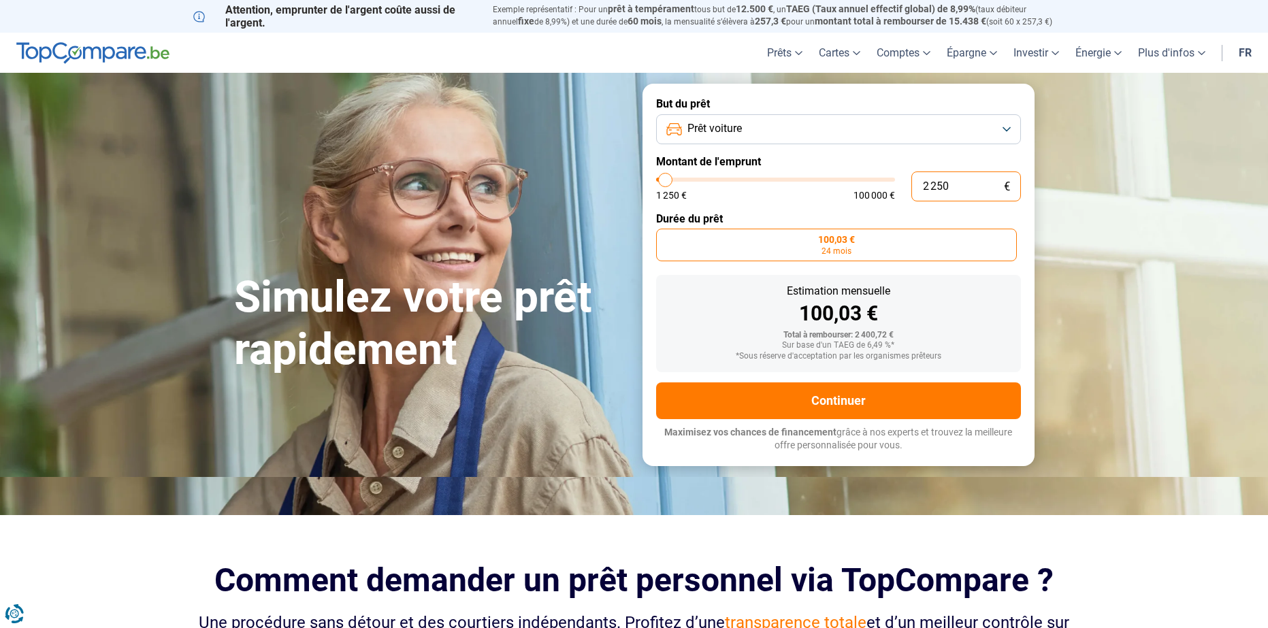
drag, startPoint x: 863, startPoint y: 194, endPoint x: 741, endPoint y: 216, distance: 124.5
click at [741, 216] on form "But du prêt Prêt voiture Montant de l'emprunt 2 250 € 1 250 € 100 000 € Durée d…" at bounding box center [839, 275] width 392 height 382
click at [752, 291] on form "But du prêt Prêt voiture Montant de l'emprunt 10 000 € 1 250 € 100 000 € Durée …" at bounding box center [839, 275] width 392 height 382
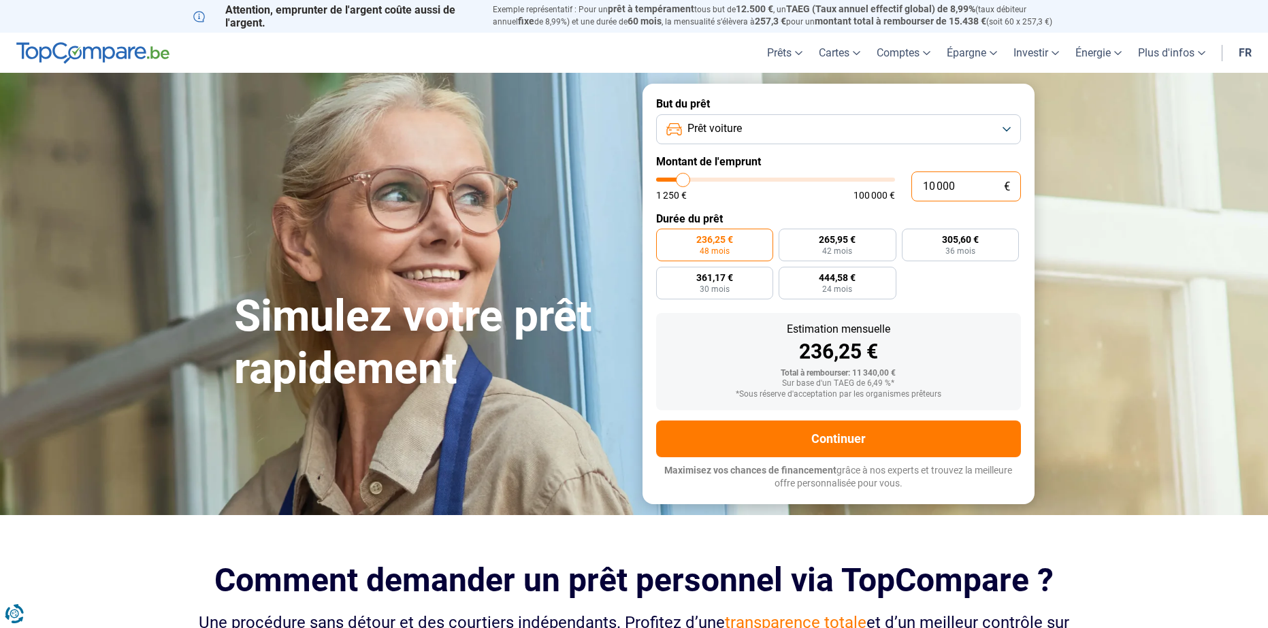
click at [967, 193] on input "10 000" at bounding box center [967, 187] width 110 height 30
click at [999, 324] on div "Estimation mensuelle" at bounding box center [838, 329] width 343 height 11
click at [747, 259] on label "194,77 € 60 mois" at bounding box center [715, 245] width 118 height 33
click at [665, 238] on input "194,77 € 60 mois" at bounding box center [660, 233] width 9 height 9
click at [782, 136] on button "Prêt voiture" at bounding box center [838, 129] width 365 height 30
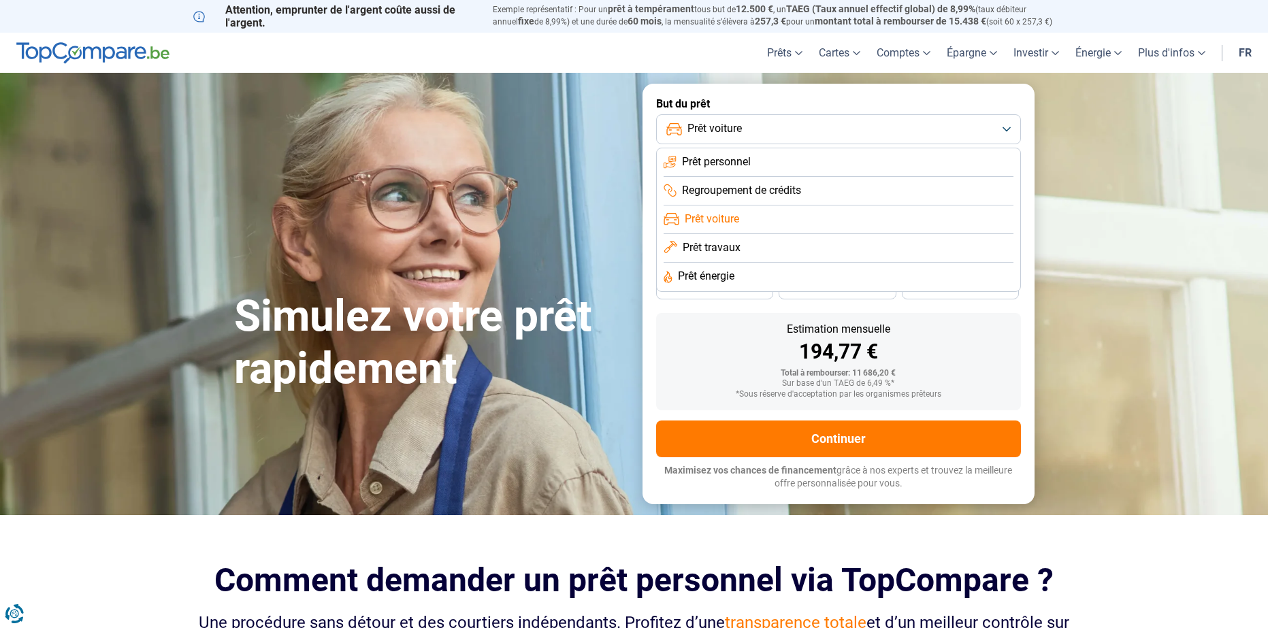
click at [722, 162] on span "Prêt personnel" at bounding box center [716, 162] width 69 height 15
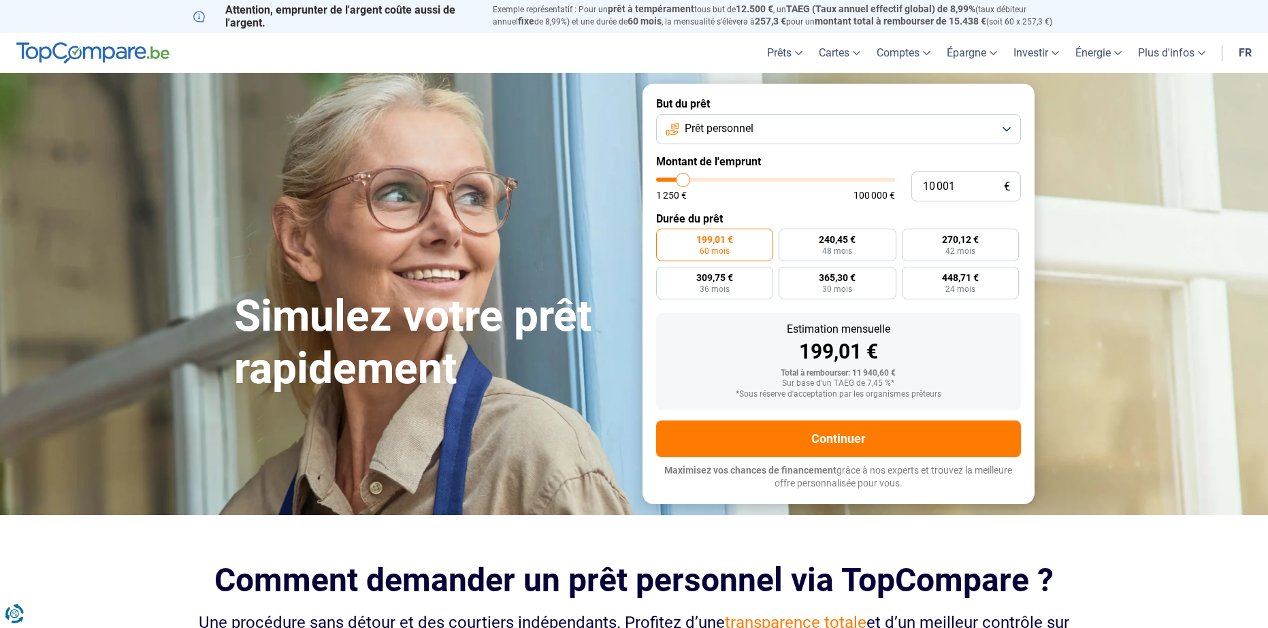
click at [779, 125] on button "Prêt personnel" at bounding box center [838, 129] width 365 height 30
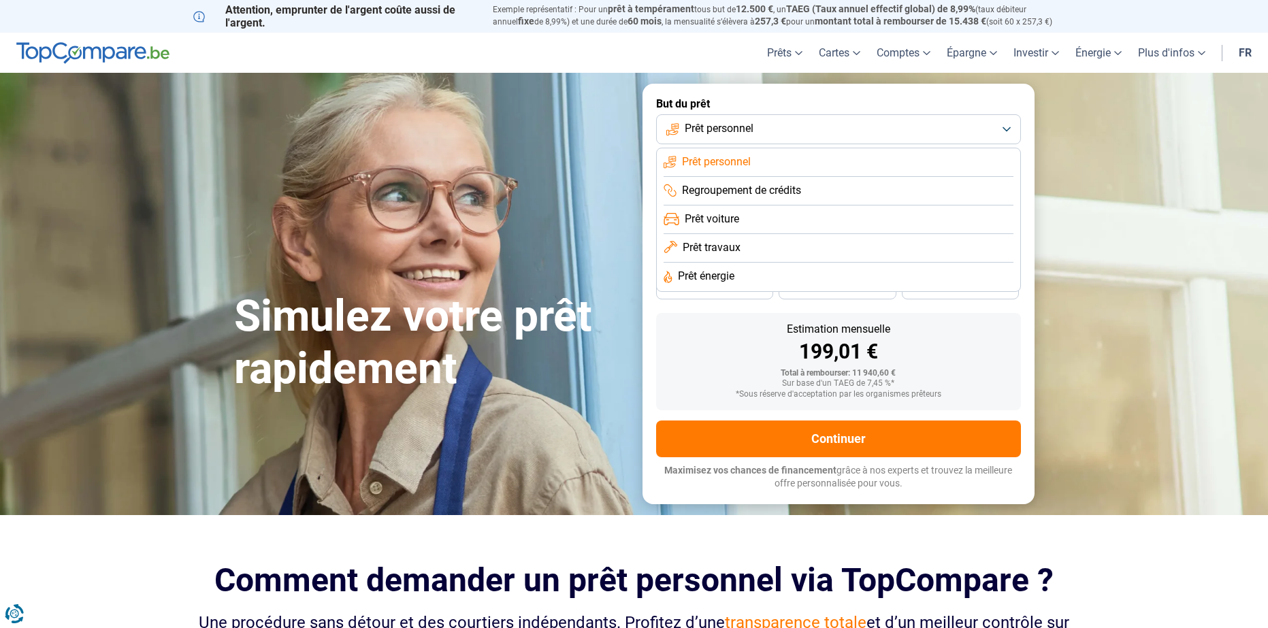
click at [752, 224] on li "Prêt voiture" at bounding box center [839, 220] width 350 height 29
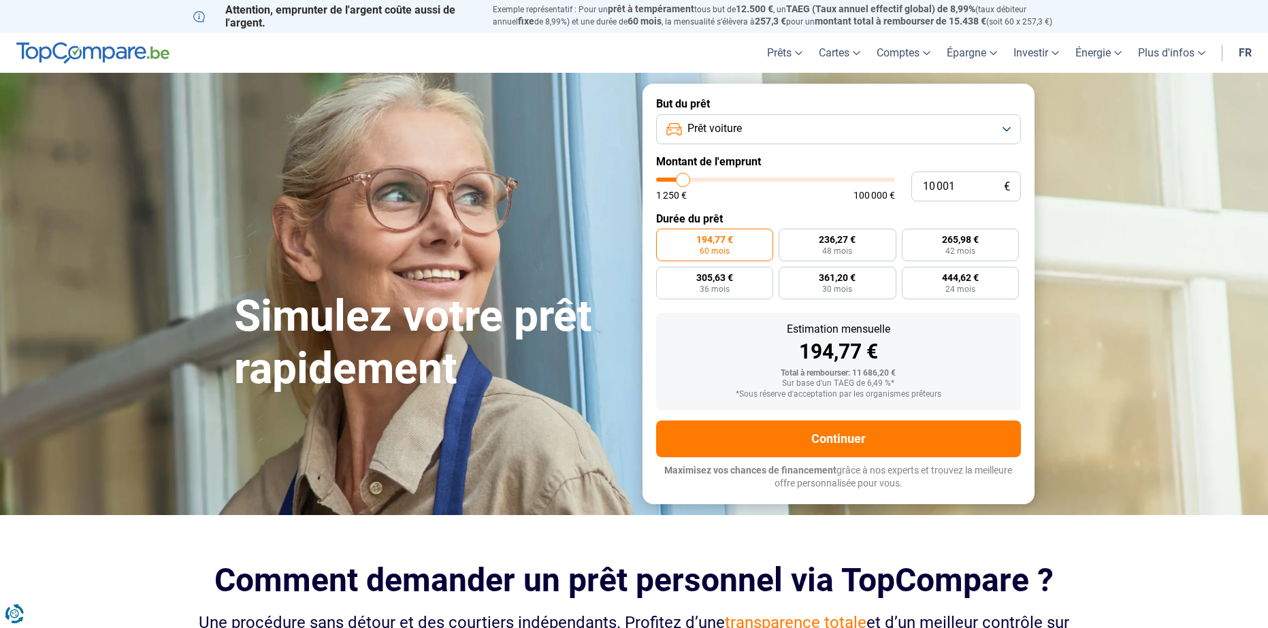
click at [775, 138] on button "Prêt voiture" at bounding box center [838, 129] width 365 height 30
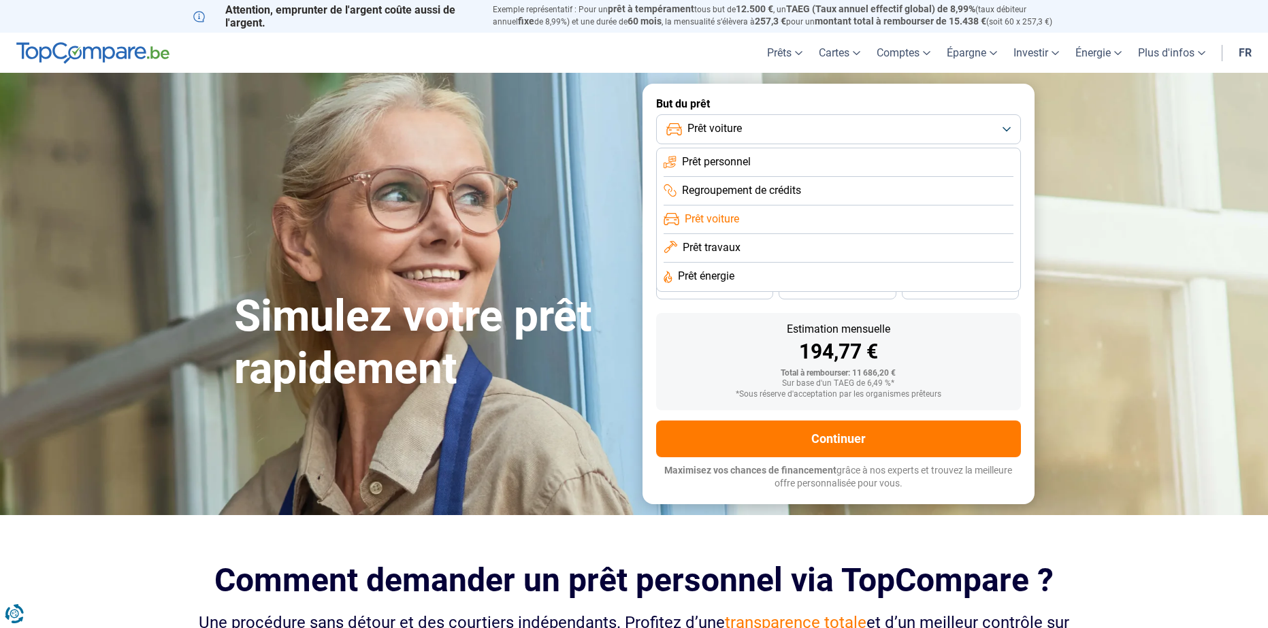
click at [723, 248] on span "Prêt travaux" at bounding box center [712, 247] width 58 height 15
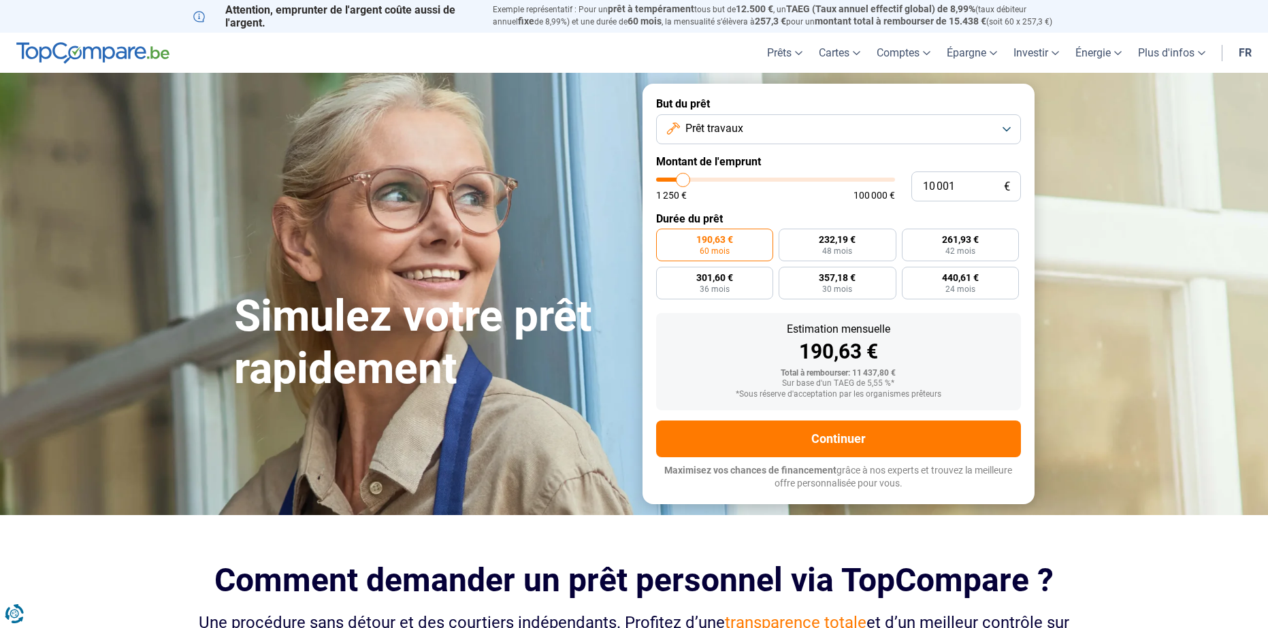
click at [782, 146] on form "But du prêt Prêt travaux Montant de l'emprunt 10 001 € 1 250 € 100 000 € Durée …" at bounding box center [839, 294] width 392 height 420
click at [758, 138] on button "Prêt travaux" at bounding box center [838, 129] width 365 height 30
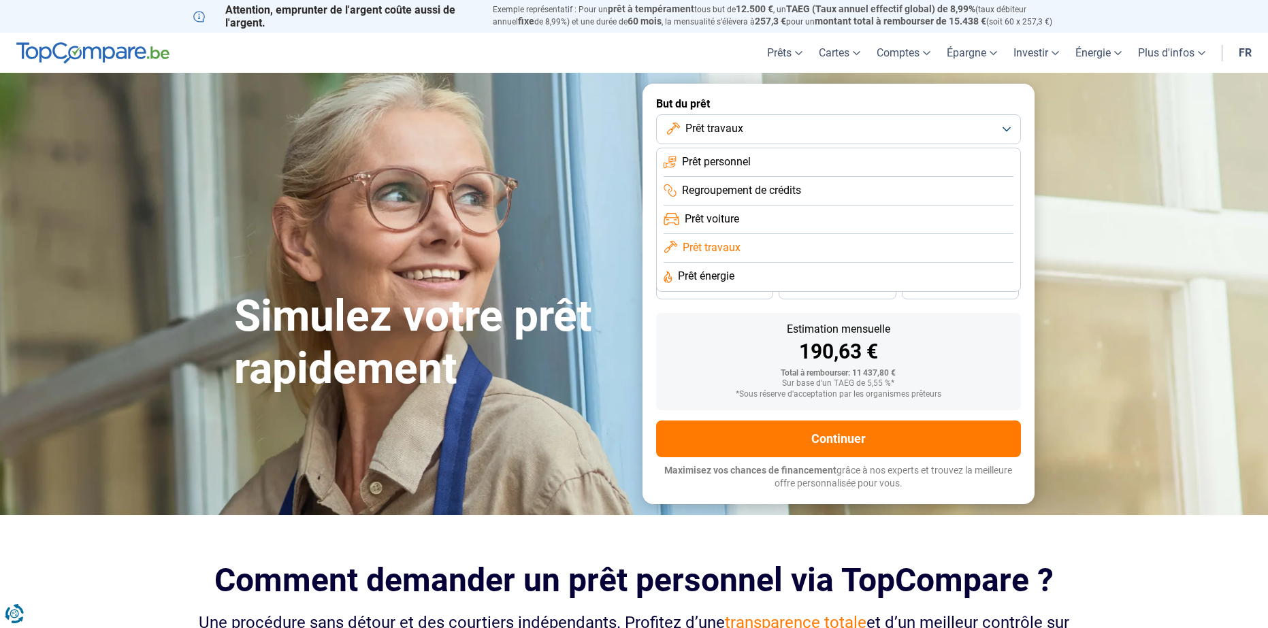
click at [754, 278] on li "Prêt énergie" at bounding box center [839, 277] width 350 height 29
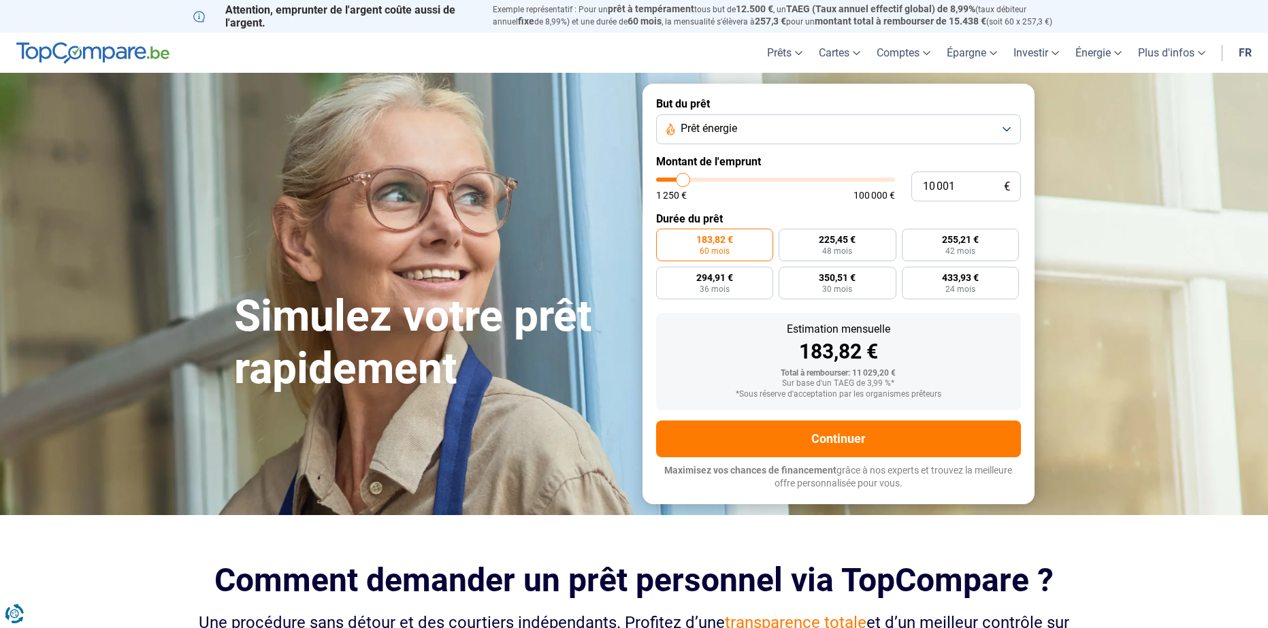
click at [779, 140] on button "Prêt énergie" at bounding box center [838, 129] width 365 height 30
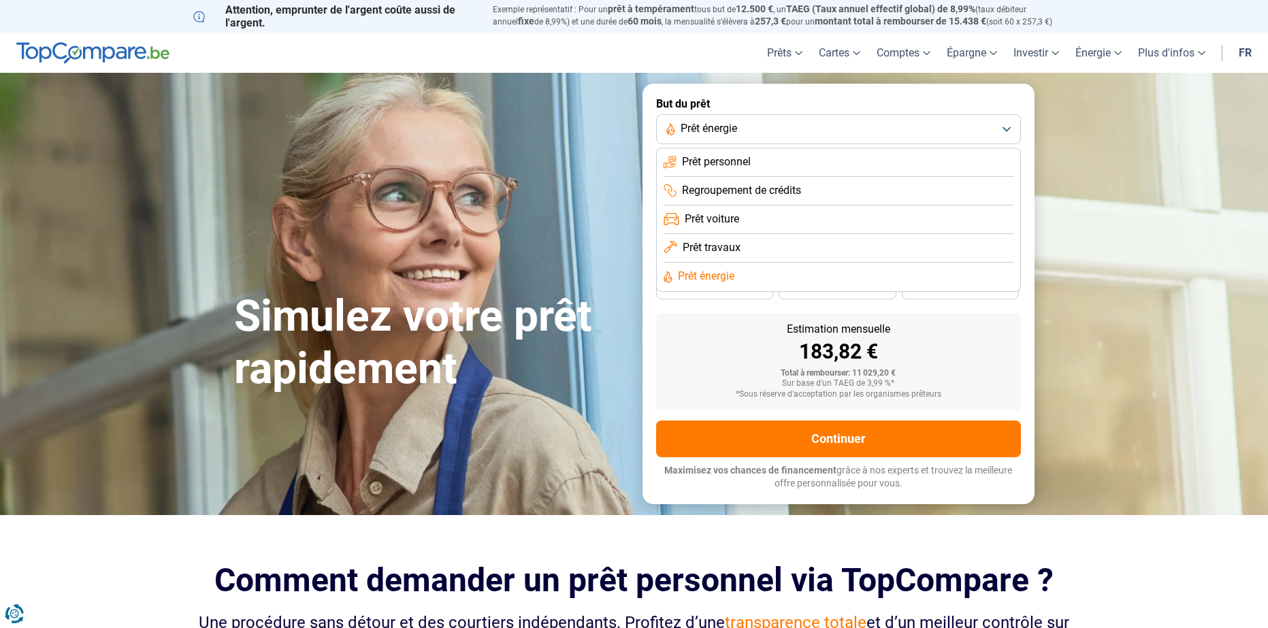
click at [764, 192] on span "Regroupement de crédits" at bounding box center [741, 190] width 119 height 15
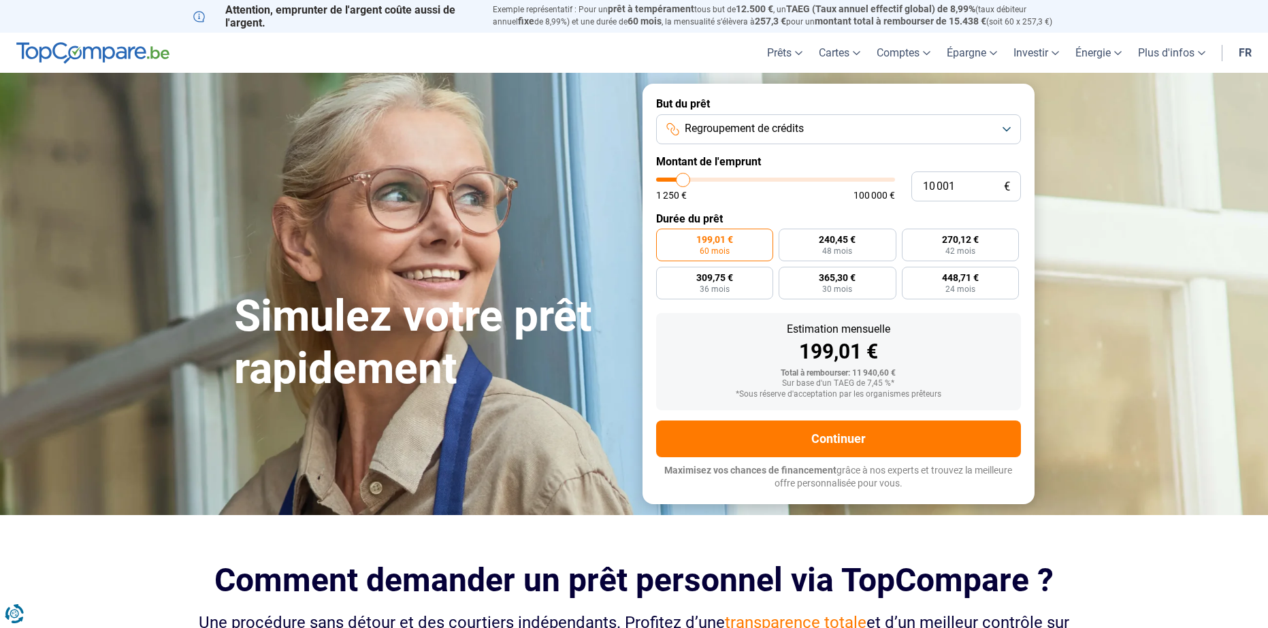
click at [771, 131] on span "Regroupement de crédits" at bounding box center [744, 128] width 119 height 15
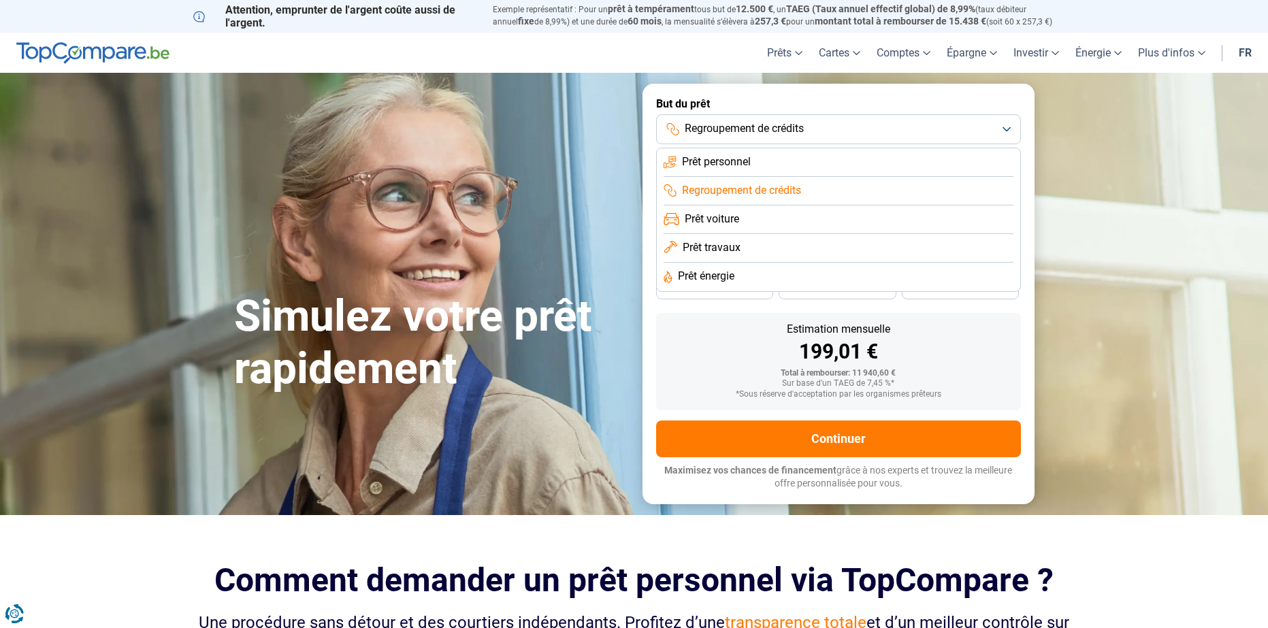
click at [720, 219] on span "Prêt voiture" at bounding box center [712, 219] width 54 height 15
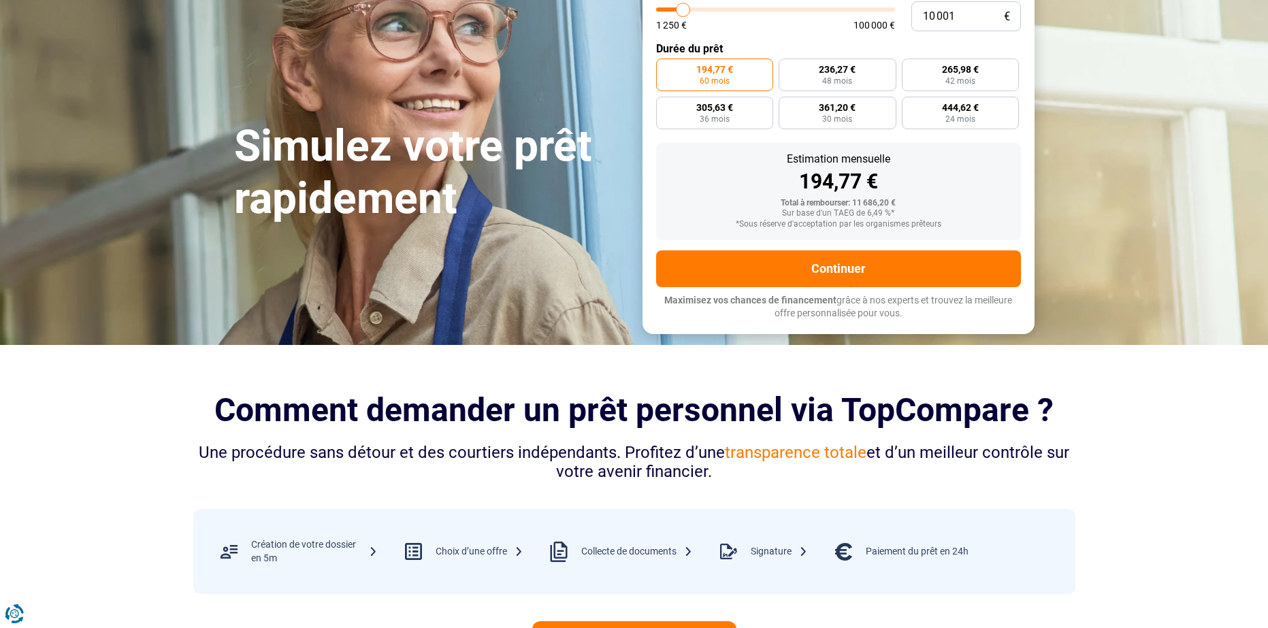
scroll to position [204, 0]
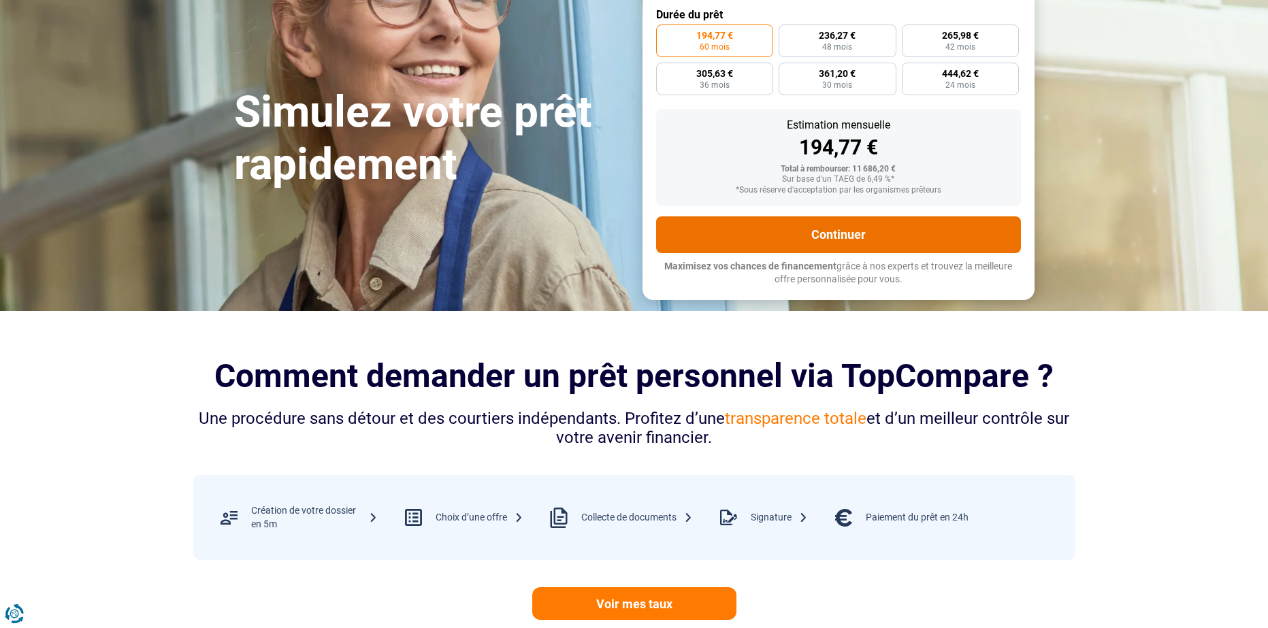
click at [814, 242] on button "Continuer" at bounding box center [838, 234] width 365 height 37
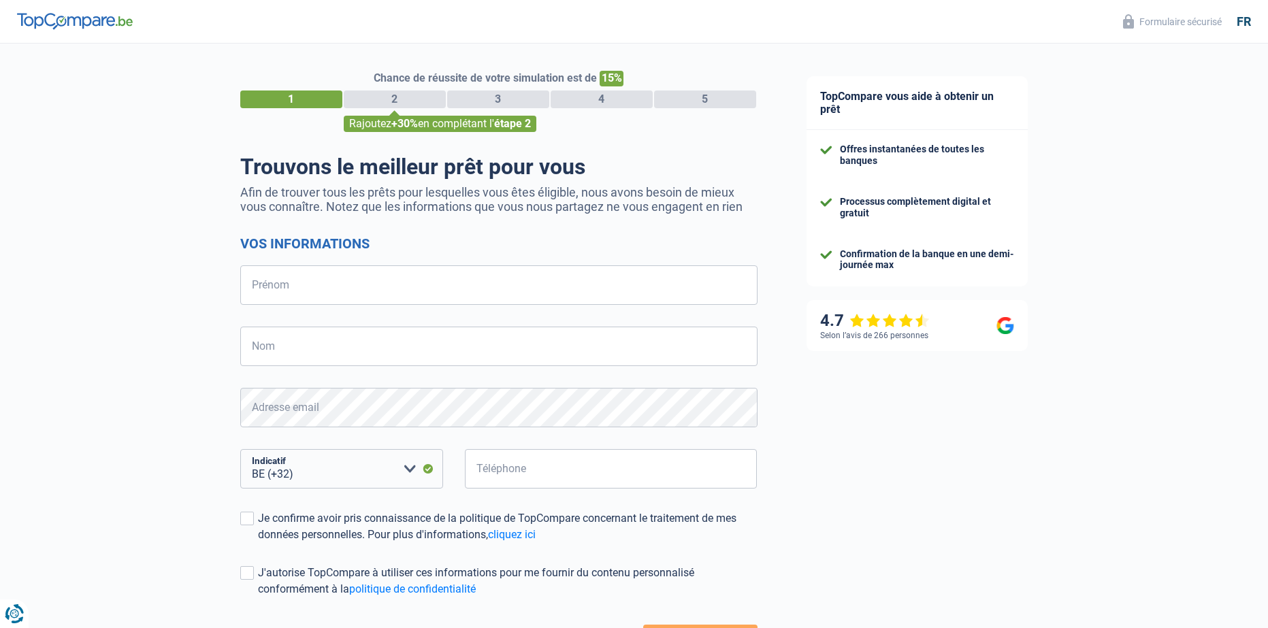
select select "32"
